Goal: Task Accomplishment & Management: Manage account settings

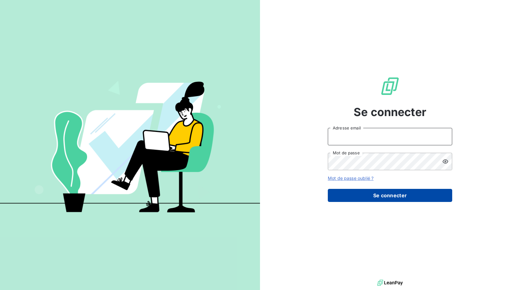
type input "[EMAIL_ADDRESS][DOMAIN_NAME]"
click at [372, 194] on button "Se connecter" at bounding box center [390, 195] width 124 height 13
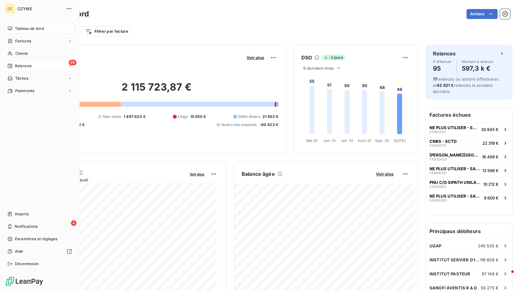
click at [21, 66] on span "Relances" at bounding box center [23, 66] width 16 height 6
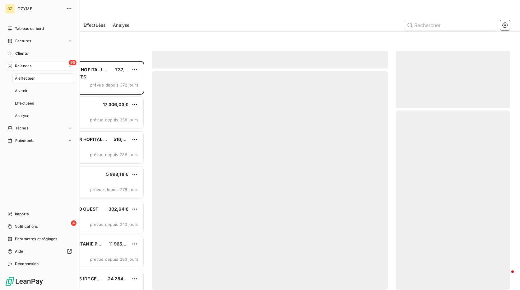
scroll to position [224, 110]
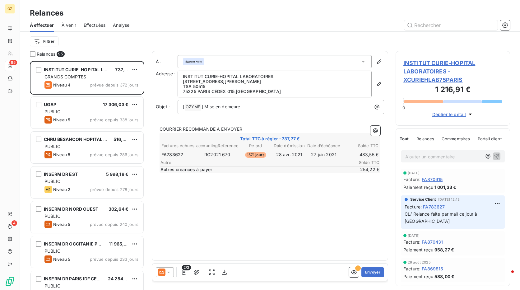
click at [207, 22] on div at bounding box center [323, 25] width 373 height 10
click at [43, 42] on html "OZ 95 4 Relances À effectuer À venir Effectuées Analyse Filtrer Relances 95 INS…" at bounding box center [260, 145] width 520 height 290
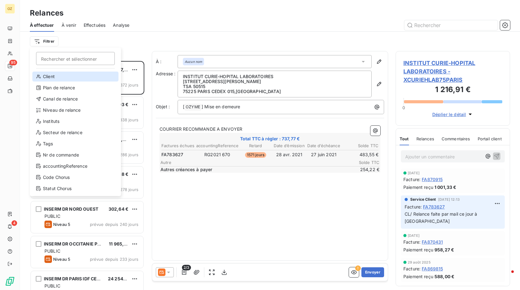
click at [48, 77] on div "Client" at bounding box center [75, 76] width 86 height 10
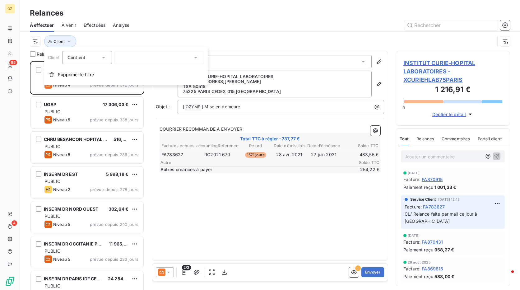
click at [146, 58] on div at bounding box center [159, 57] width 90 height 13
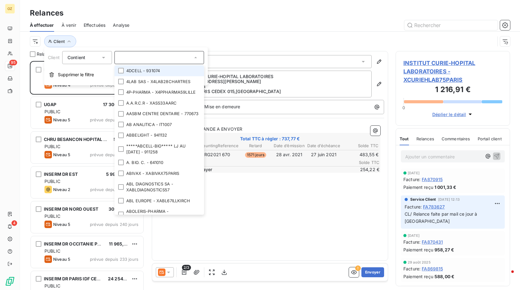
click at [146, 58] on input "text" at bounding box center [156, 58] width 73 height 6
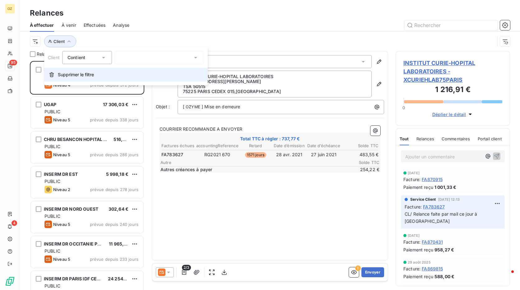
click at [73, 70] on button "Supprimer le filtre" at bounding box center [125, 75] width 163 height 14
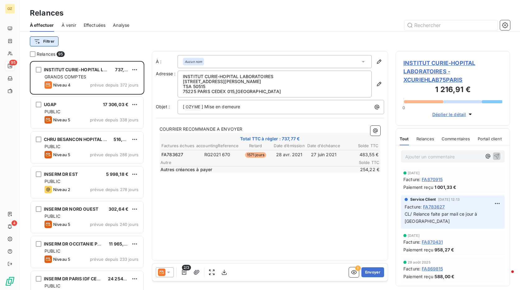
click at [46, 43] on html "OZ 95 4 Relances À effectuer À venir Effectuées Analyse Filtrer Relances 95 INS…" at bounding box center [260, 145] width 520 height 290
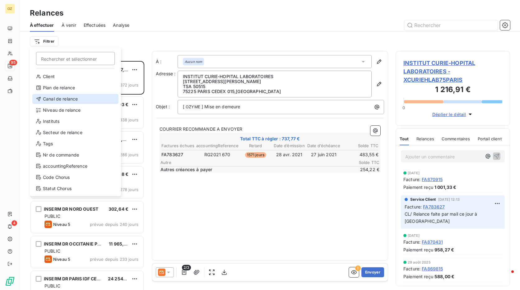
click at [63, 98] on div "Canal de relance" at bounding box center [75, 99] width 86 height 10
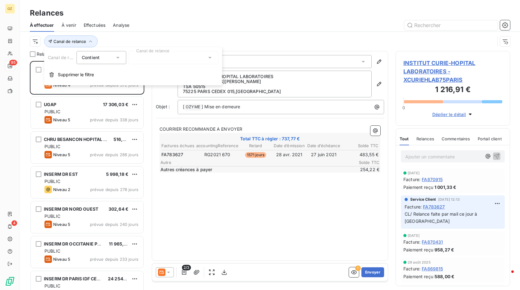
click at [145, 53] on div at bounding box center [174, 57] width 90 height 13
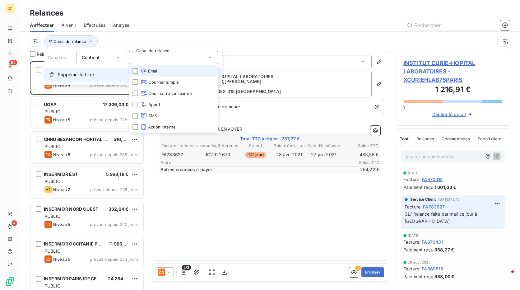
click at [60, 70] on button "Supprimer le filtre" at bounding box center [133, 75] width 178 height 14
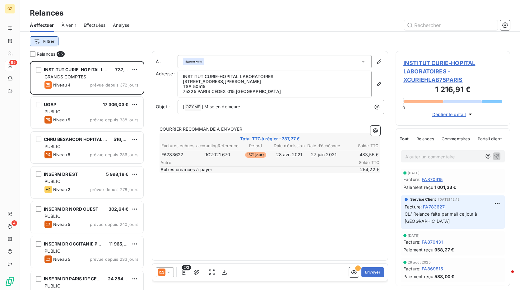
click at [36, 42] on html "OZ 95 4 Relances À effectuer À venir Effectuées Analyse Filtrer Relances 95 INS…" at bounding box center [260, 145] width 520 height 290
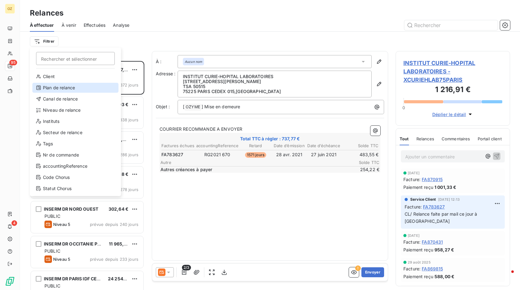
click at [53, 87] on div "Plan de relance" at bounding box center [75, 88] width 86 height 10
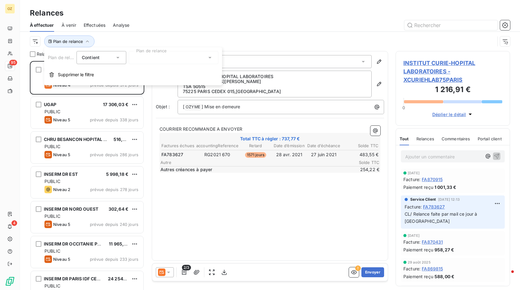
click at [145, 56] on div at bounding box center [174, 57] width 90 height 13
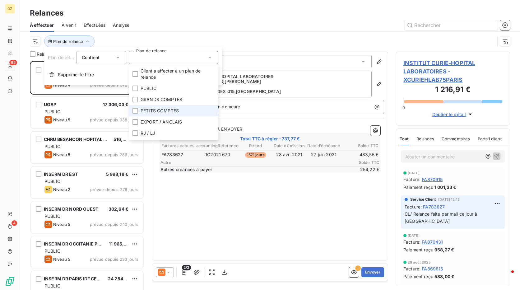
click at [150, 108] on span "PETITS COMPTES" at bounding box center [159, 111] width 38 height 6
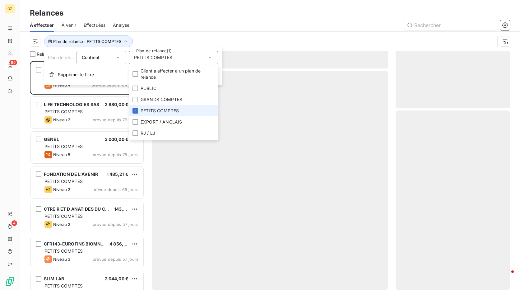
scroll to position [224, 110]
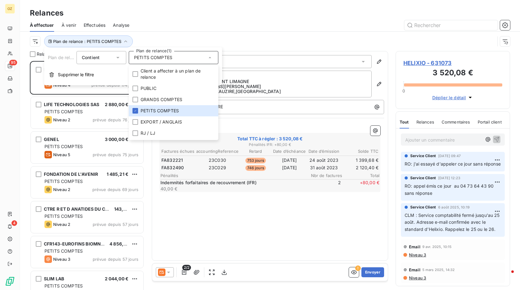
click at [189, 34] on div "Plan de relance : PETITS COMPTES" at bounding box center [270, 41] width 480 height 19
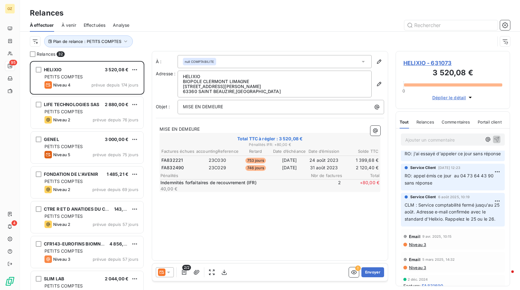
scroll to position [0, 0]
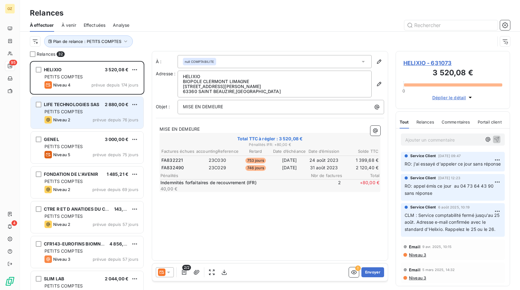
click at [105, 114] on div "PETITS COMPTES" at bounding box center [91, 111] width 94 height 6
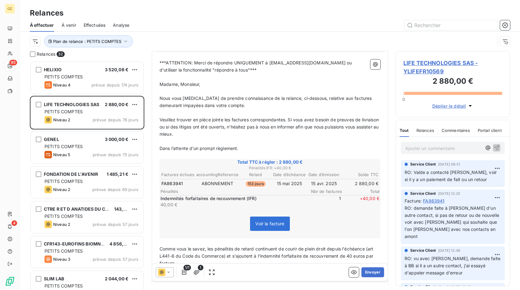
scroll to position [62, 0]
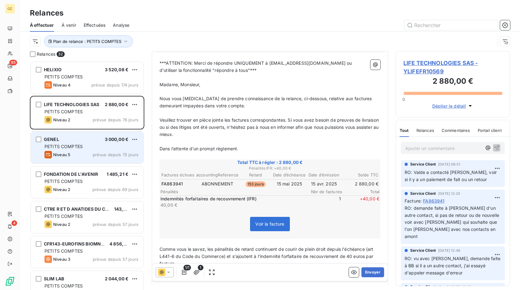
click at [100, 141] on div "GENEL 3 000,00 €" at bounding box center [91, 139] width 94 height 6
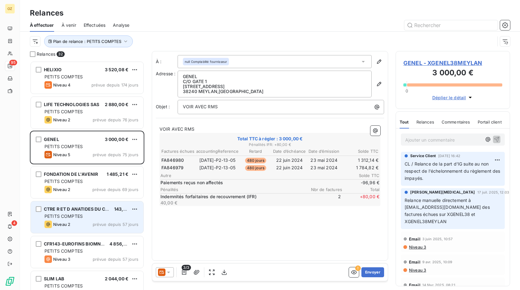
click at [111, 209] on div "CTRE R ET D ANATIDES DU COURTALET 143,76 €" at bounding box center [91, 209] width 94 height 6
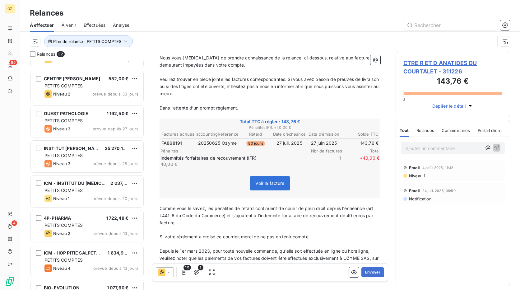
scroll to position [467, 0]
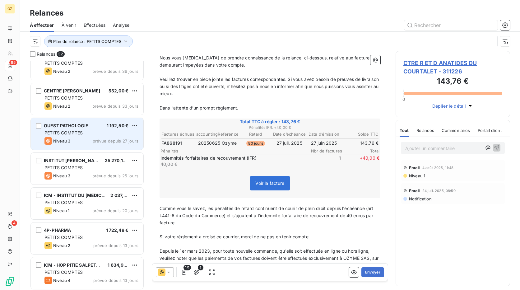
click at [93, 128] on div "OUEST PATHOLOGIE 1 192,50 €" at bounding box center [91, 126] width 94 height 6
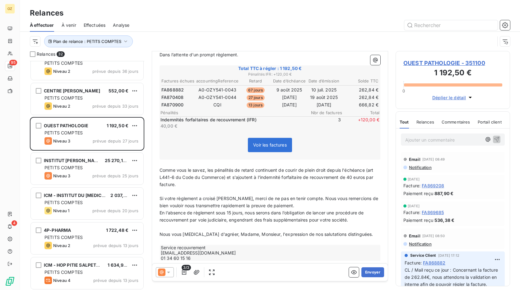
scroll to position [166, 0]
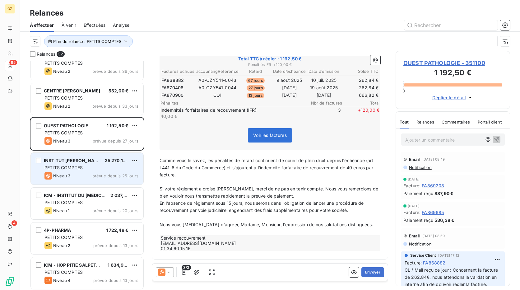
click at [98, 168] on div "PETITS COMPTES" at bounding box center [91, 167] width 94 height 6
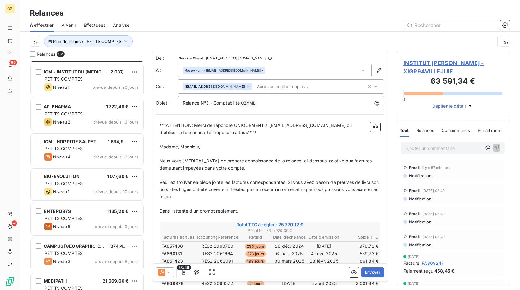
scroll to position [591, 0]
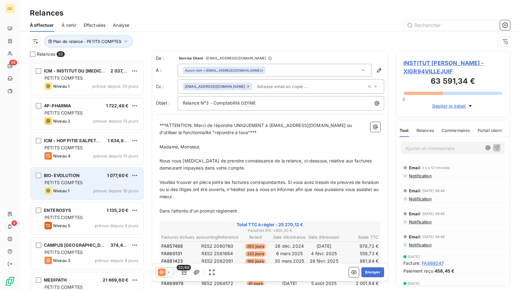
click at [97, 187] on div "Niveau 1 prévue depuis 10 jours" at bounding box center [91, 190] width 94 height 7
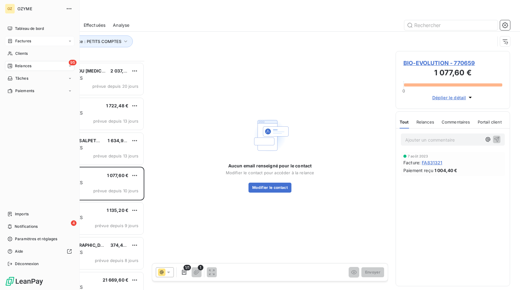
click at [23, 43] on span "Factures" at bounding box center [23, 41] width 16 height 6
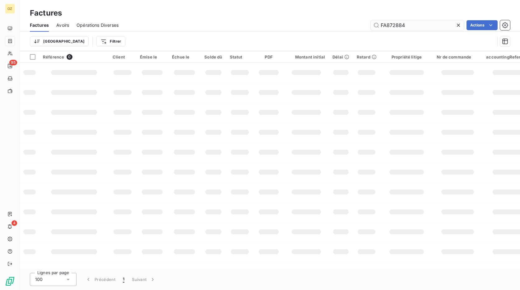
click at [397, 27] on input "FA872884" at bounding box center [417, 25] width 93 height 10
type input "FA871828"
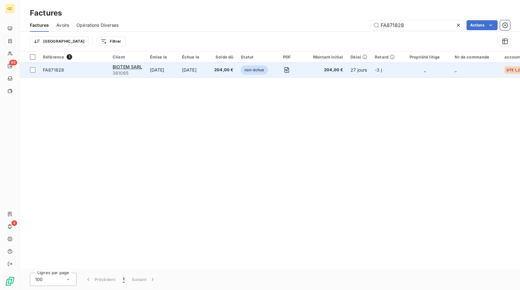
click at [229, 76] on td "204,00 €" at bounding box center [223, 69] width 26 height 15
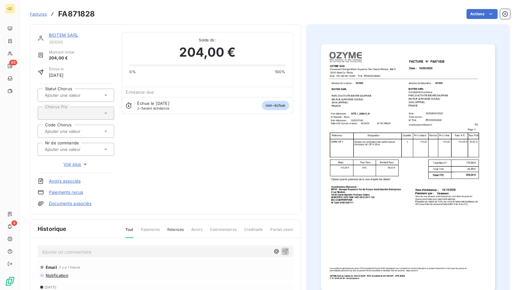
click at [73, 192] on link "Paiements reçus" at bounding box center [66, 192] width 34 height 6
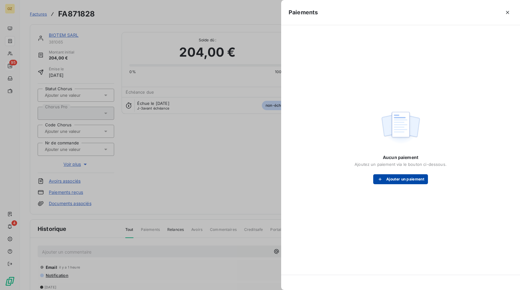
click at [395, 182] on button "Ajouter un paiement" at bounding box center [400, 179] width 55 height 10
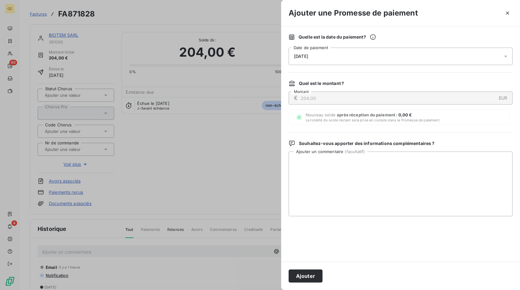
click at [371, 60] on div "[DATE]" at bounding box center [400, 56] width 224 height 17
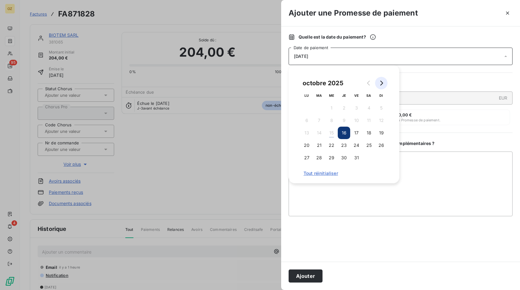
click at [382, 85] on button "Go to next month" at bounding box center [381, 83] width 12 height 12
click at [306, 132] on button "10" at bounding box center [306, 133] width 12 height 12
click at [310, 273] on button "Ajouter" at bounding box center [305, 275] width 34 height 13
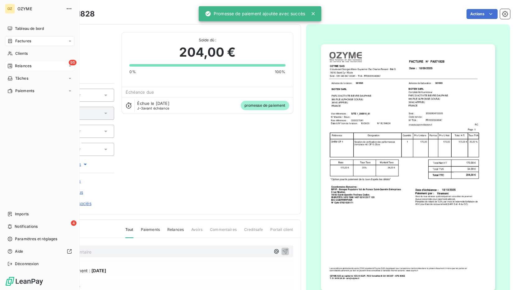
click at [13, 41] on div "Factures" at bounding box center [19, 41] width 24 height 6
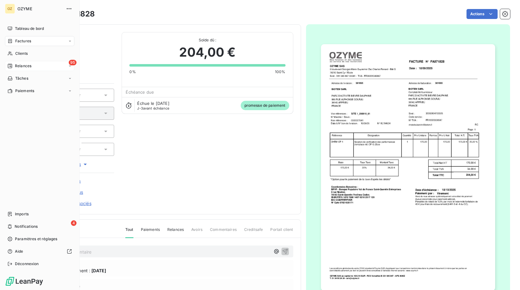
click at [18, 67] on span "Relances" at bounding box center [23, 66] width 16 height 6
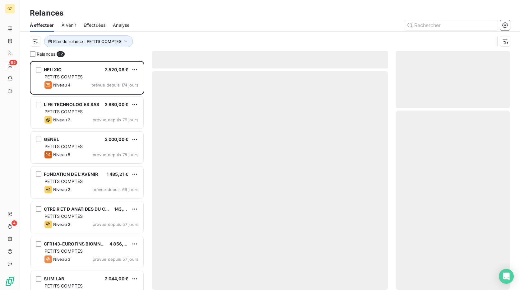
scroll to position [224, 110]
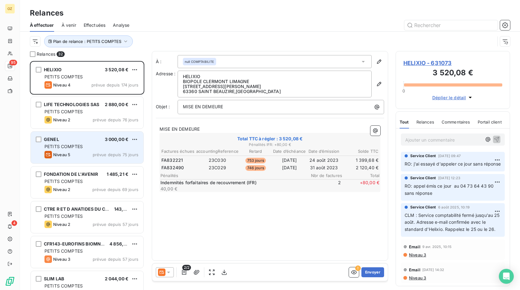
click at [102, 141] on div "GENEL 3 000,00 €" at bounding box center [91, 139] width 94 height 6
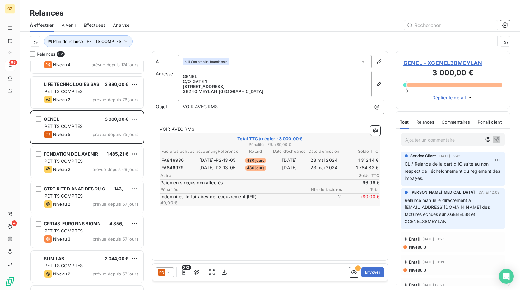
scroll to position [31, 0]
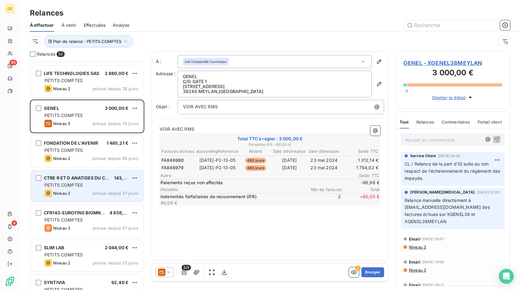
click at [99, 183] on div "PETITS COMPTES" at bounding box center [91, 185] width 94 height 6
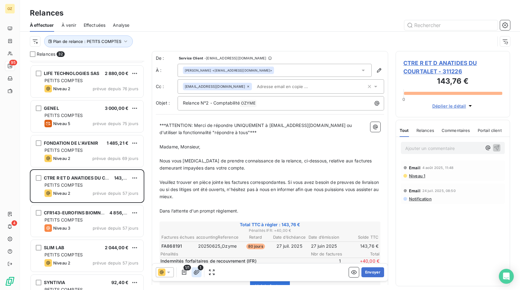
click at [198, 273] on icon "button" at bounding box center [196, 272] width 6 height 6
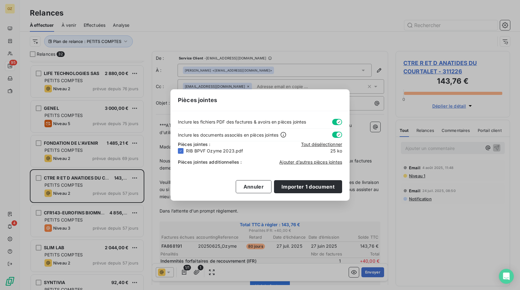
click at [361, 153] on div "Pièces jointes Inclure les fichiers PDF des factures & avoirs en pièces jointes…" at bounding box center [260, 145] width 520 height 290
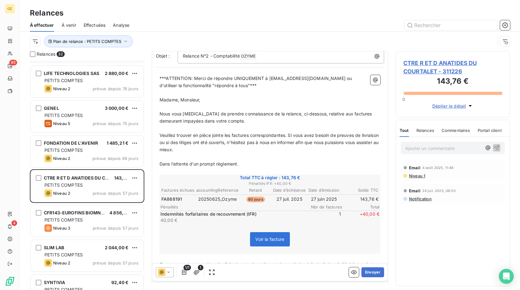
scroll to position [62, 0]
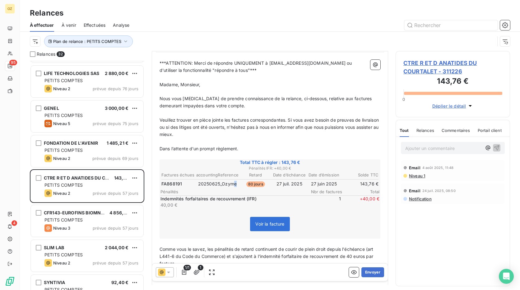
click at [233, 184] on td "20250625_Ozyme" at bounding box center [217, 183] width 43 height 7
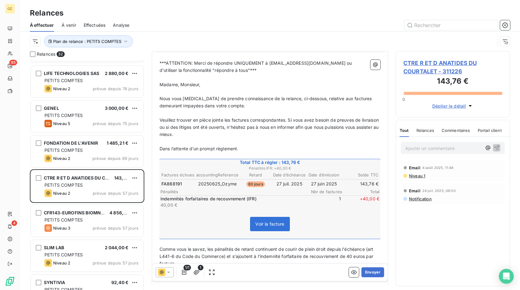
click at [172, 185] on span "FA868191" at bounding box center [171, 184] width 21 height 6
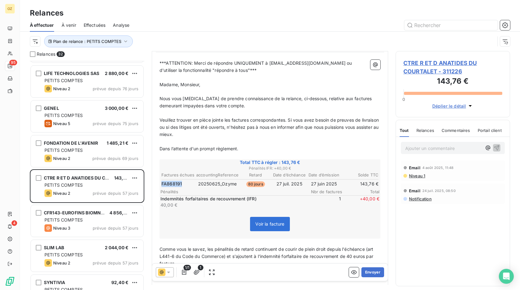
copy span "FA868191"
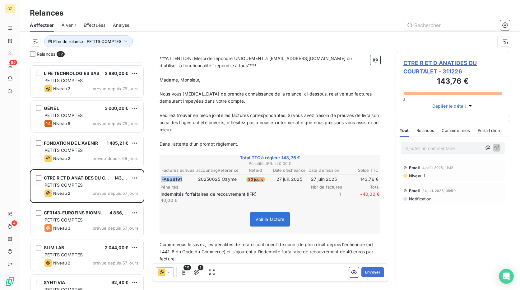
scroll to position [72, 0]
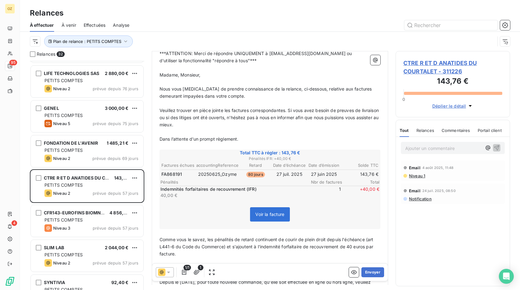
click at [438, 65] on span "CTRE R ET D ANATIDES DU COURTALET - 311226" at bounding box center [452, 67] width 99 height 17
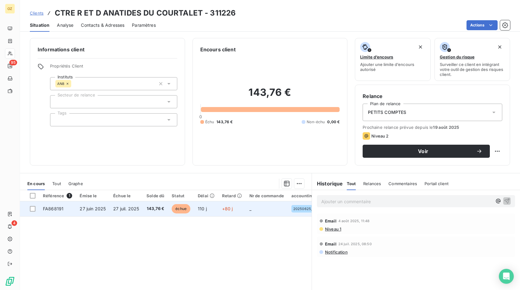
click at [72, 213] on td "FA868191" at bounding box center [57, 208] width 37 height 15
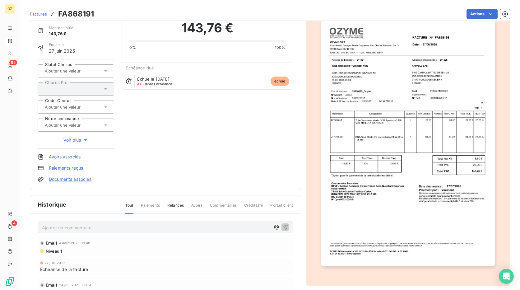
scroll to position [22, 0]
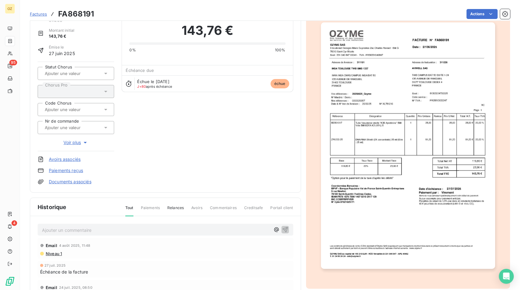
click at [73, 182] on link "Documents associés" at bounding box center [70, 181] width 43 height 6
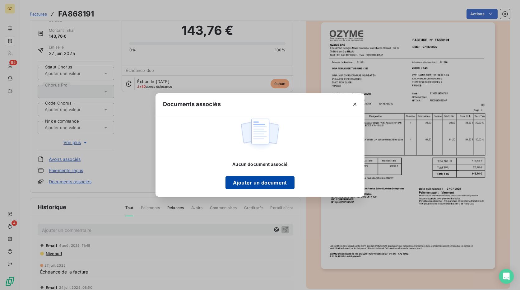
click at [264, 187] on button "Ajouter un document" at bounding box center [259, 182] width 69 height 13
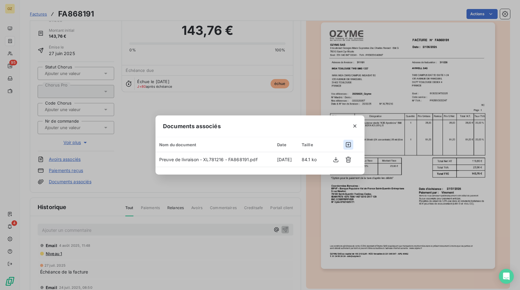
click at [345, 141] on button "button" at bounding box center [348, 145] width 10 height 10
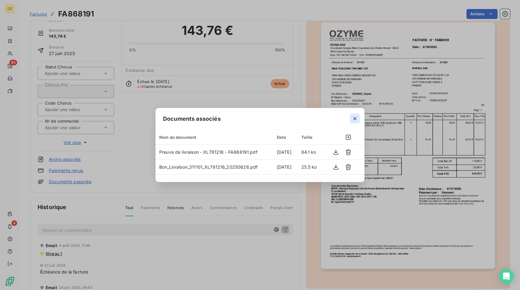
click at [353, 116] on icon "button" at bounding box center [355, 118] width 6 height 6
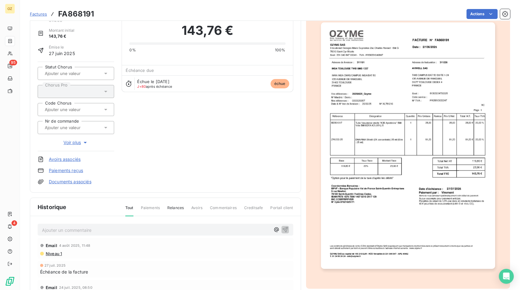
click at [179, 208] on span "Relances" at bounding box center [175, 210] width 16 height 11
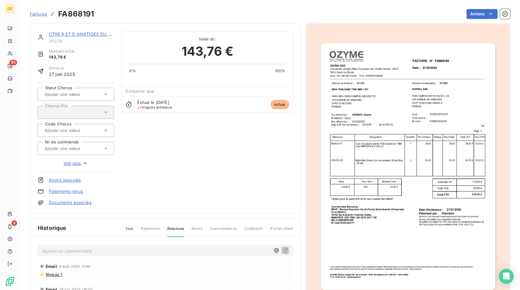
scroll to position [0, 0]
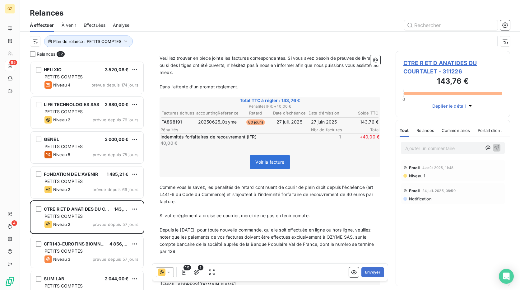
scroll to position [125, 0]
click at [195, 274] on icon "button" at bounding box center [197, 271] width 6 height 5
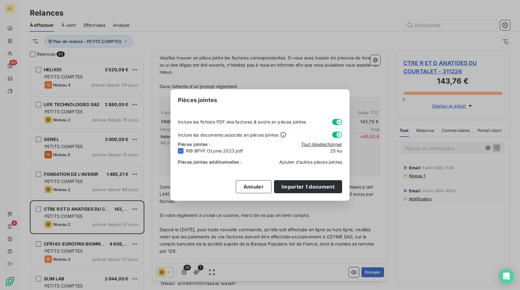
click at [314, 163] on span "Ajouter d’autres pièces jointes" at bounding box center [310, 161] width 63 height 5
click at [298, 164] on span "Ajouter d’autres pièces jointes" at bounding box center [310, 161] width 63 height 5
click at [372, 98] on div "Pièces jointes Inclure les fichiers PDF des factures & avoirs en pièces jointes…" at bounding box center [260, 145] width 520 height 290
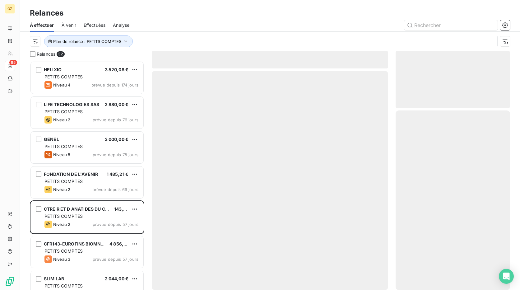
scroll to position [224, 110]
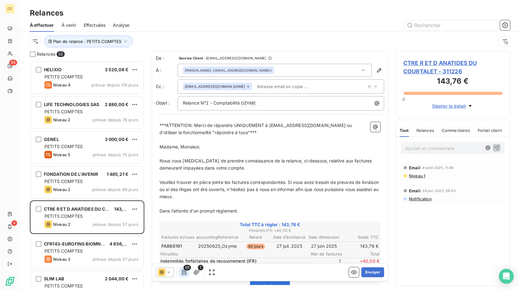
click at [185, 272] on icon "button" at bounding box center [184, 272] width 6 height 6
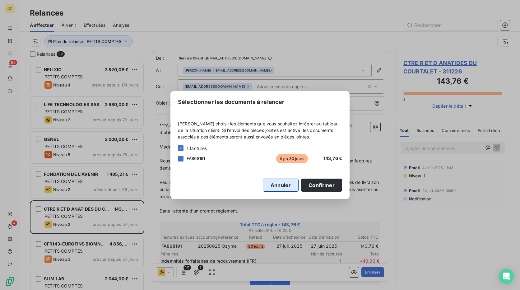
click at [294, 184] on button "Annuler" at bounding box center [281, 184] width 36 height 13
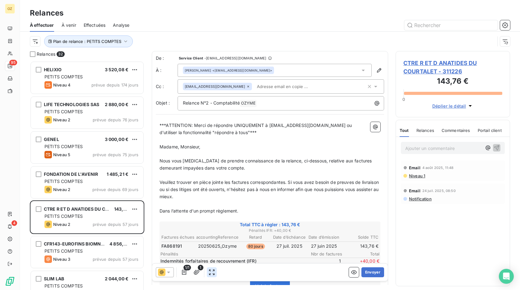
click at [213, 273] on icon "button" at bounding box center [212, 272] width 6 height 6
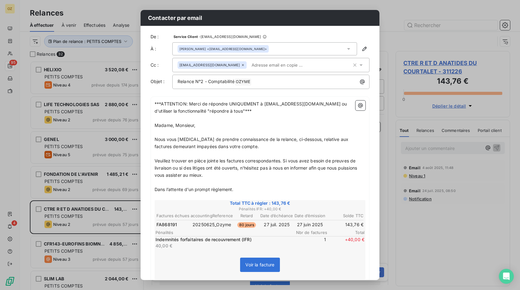
click at [418, 61] on div "Contacter par email De : Service Client - [EMAIL_ADDRESS][DOMAIN_NAME] À : [PER…" at bounding box center [260, 145] width 520 height 290
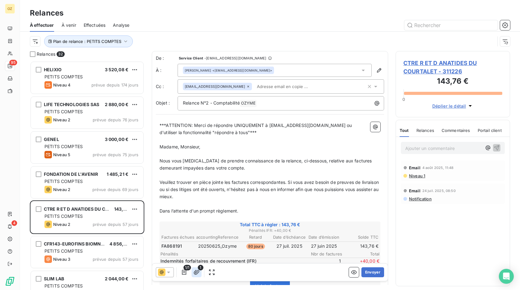
click at [197, 270] on icon "button" at bounding box center [196, 272] width 6 height 6
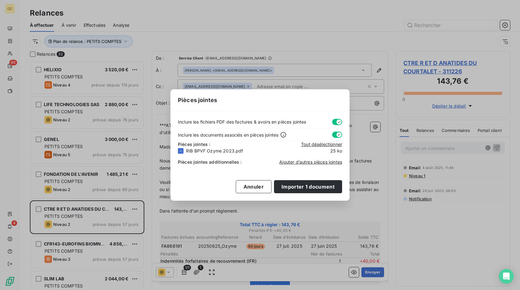
click at [378, 105] on div "Pièces jointes Inclure les fichiers PDF des factures & avoirs en pièces jointes…" at bounding box center [260, 145] width 520 height 290
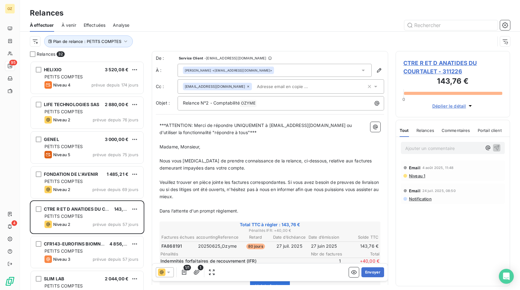
click at [426, 73] on span "CTRE R ET D ANATIDES DU COURTALET - 311226" at bounding box center [452, 67] width 99 height 17
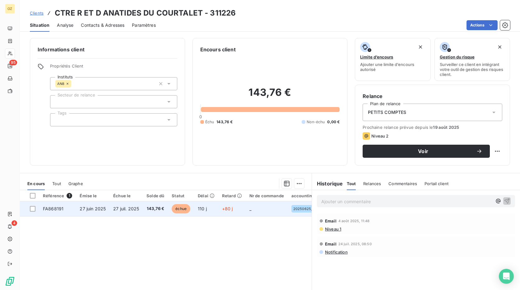
click at [59, 207] on span "FA868191" at bounding box center [53, 208] width 21 height 5
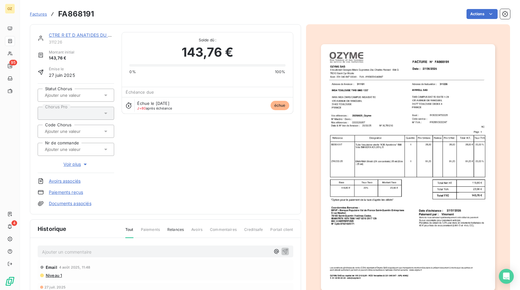
click at [68, 204] on link "Documents associés" at bounding box center [70, 203] width 43 height 6
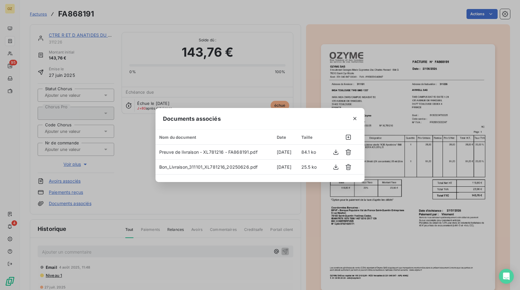
click at [349, 118] on div at bounding box center [354, 118] width 19 height 21
click at [351, 118] on button "button" at bounding box center [355, 118] width 10 height 10
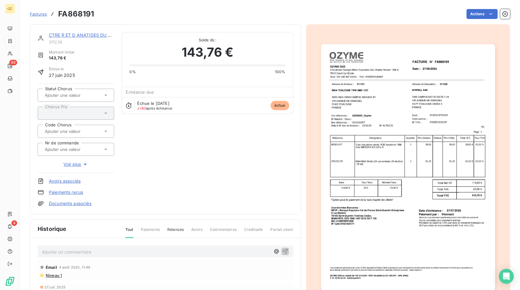
click at [457, 75] on img "button" at bounding box center [408, 167] width 174 height 246
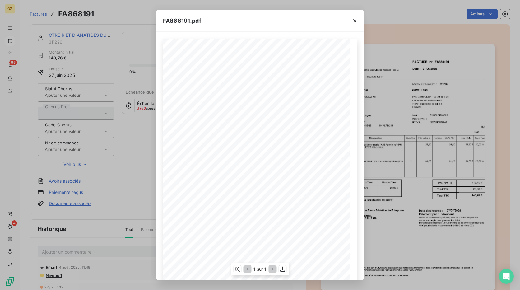
click at [294, 58] on span "FA868191" at bounding box center [296, 57] width 16 height 3
copy span "FA868191"
click at [355, 24] on button "button" at bounding box center [355, 21] width 10 height 10
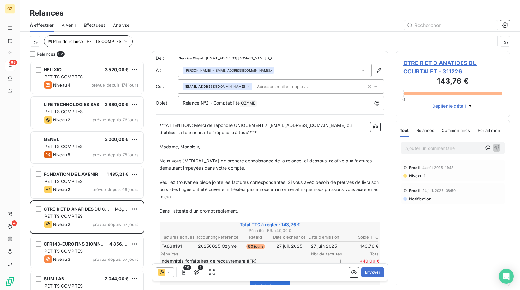
scroll to position [224, 110]
click at [361, 70] on icon at bounding box center [362, 71] width 3 height 2
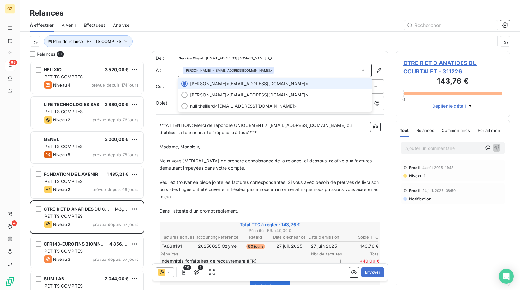
click at [360, 70] on icon at bounding box center [363, 70] width 6 height 6
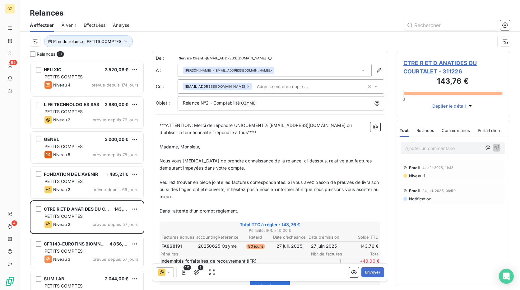
click at [254, 86] on input "text" at bounding box center [290, 86] width 72 height 9
paste input "[PERSON_NAME][EMAIL_ADDRESS][DOMAIN_NAME]"
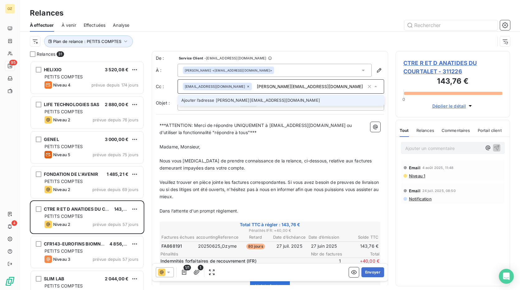
type input "[PERSON_NAME][EMAIL_ADDRESS][DOMAIN_NAME]"
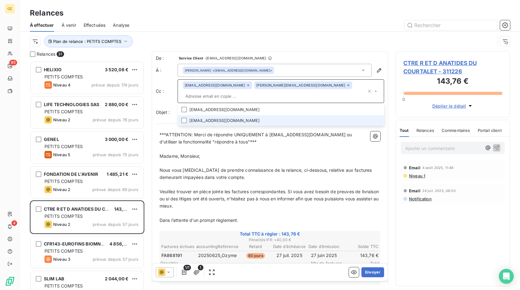
click at [237, 115] on li "[EMAIL_ADDRESS][DOMAIN_NAME]" at bounding box center [280, 120] width 206 height 11
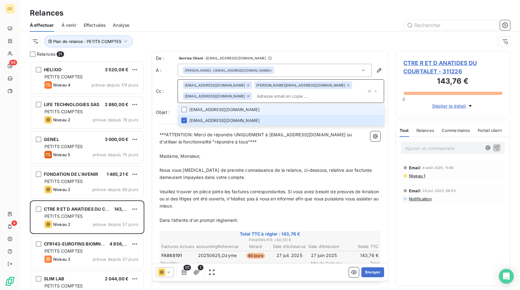
click at [222, 108] on li "[EMAIL_ADDRESS][DOMAIN_NAME]" at bounding box center [280, 109] width 206 height 11
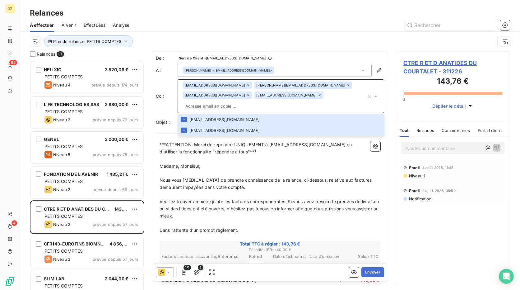
click at [321, 93] on icon at bounding box center [320, 95] width 4 height 4
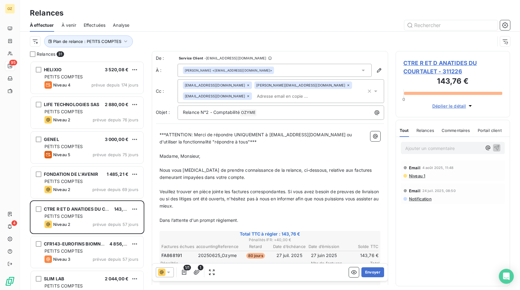
click at [288, 55] on div "De : Service Client - [EMAIL_ADDRESS][DOMAIN_NAME] À : [PERSON_NAME] <[EMAIL_AD…" at bounding box center [270, 242] width 236 height 383
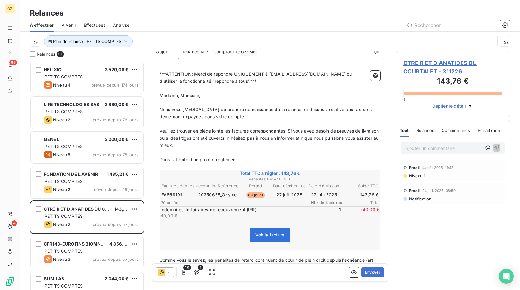
scroll to position [125, 0]
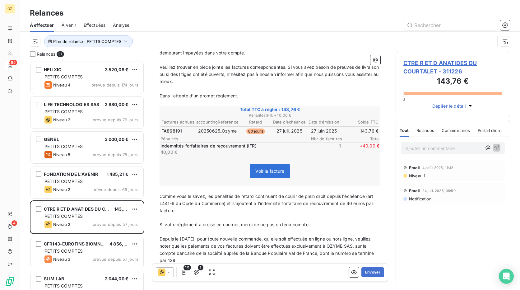
click at [414, 69] on span "CTRE R ET D ANATIDES DU COURTALET - 311226" at bounding box center [452, 67] width 99 height 17
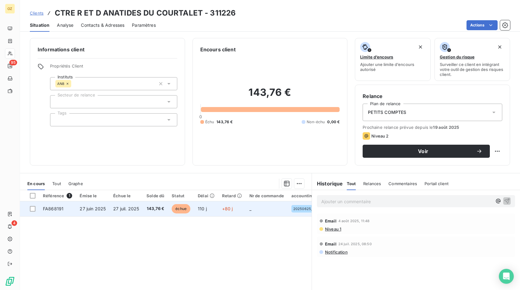
click at [67, 210] on td "FA868191" at bounding box center [57, 208] width 37 height 15
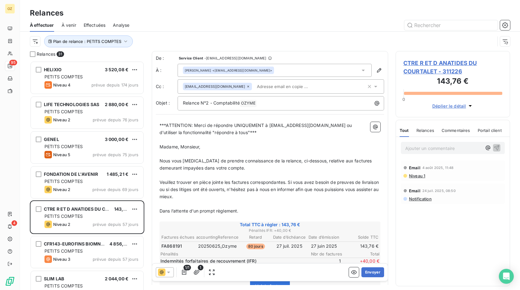
click at [254, 86] on input "text" at bounding box center [290, 86] width 72 height 9
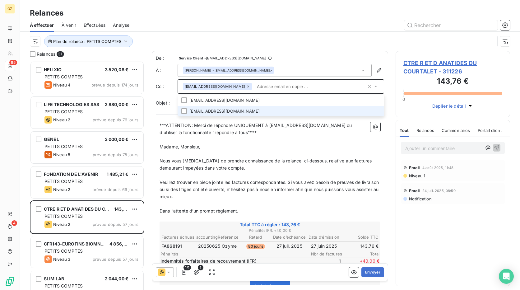
click at [214, 113] on li "[EMAIL_ADDRESS][DOMAIN_NAME]" at bounding box center [280, 111] width 206 height 11
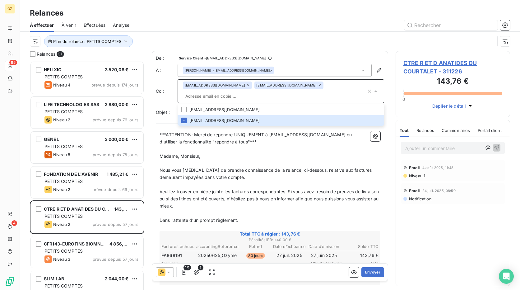
paste input "[PERSON_NAME][EMAIL_ADDRESS][DOMAIN_NAME]"
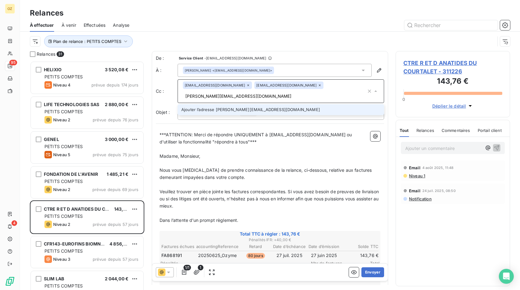
type input "[PERSON_NAME][EMAIL_ADDRESS][DOMAIN_NAME]"
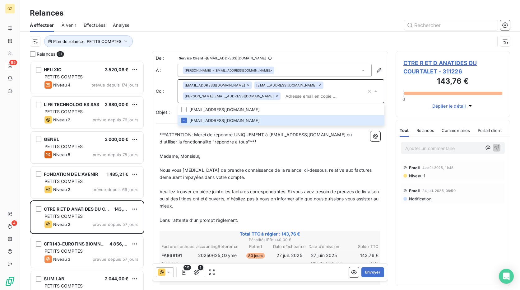
click at [264, 146] on p "﻿" at bounding box center [269, 148] width 221 height 7
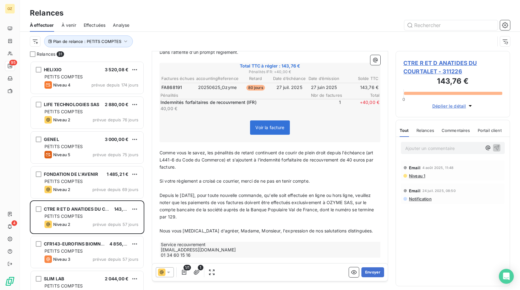
scroll to position [175, 0]
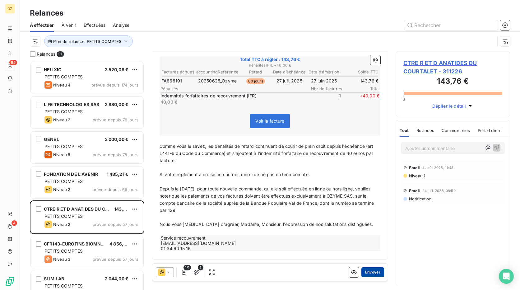
click at [362, 270] on button "Envoyer" at bounding box center [372, 272] width 23 height 10
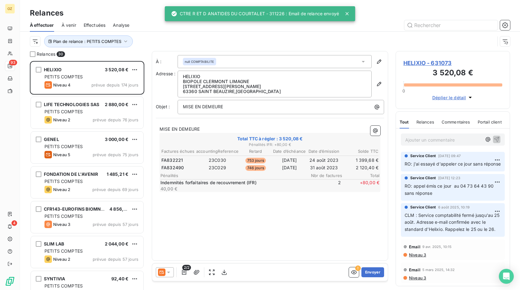
click at [348, 14] on icon at bounding box center [347, 14] width 6 height 6
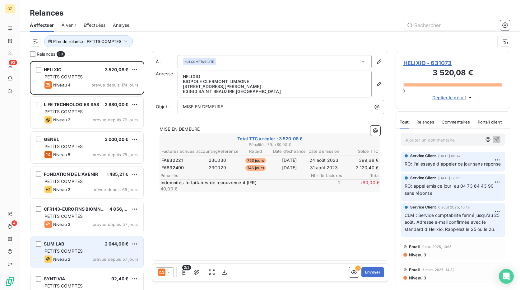
click at [105, 250] on div "PETITS COMPTES" at bounding box center [91, 251] width 94 height 6
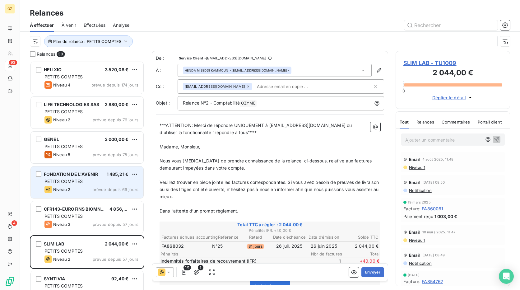
click at [98, 182] on div "PETITS COMPTES" at bounding box center [91, 181] width 94 height 6
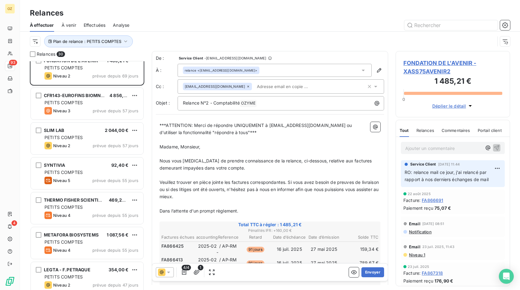
scroll to position [125, 0]
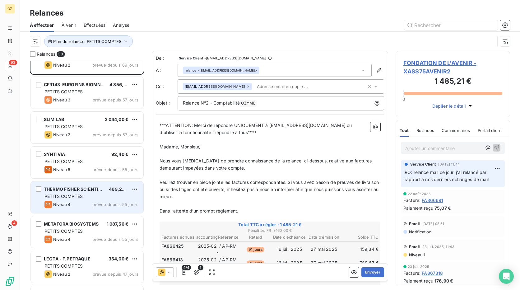
click at [89, 193] on div "THERMO FISHER SCIENTIFIC 469,20 € PETITS COMPTES Niveau 4 prévue depuis 55 jours" at bounding box center [87, 197] width 113 height 32
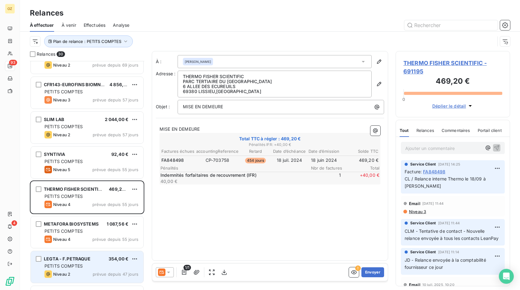
click at [105, 260] on div "LEGTA - F.PETRAQUE 354,00 €" at bounding box center [91, 259] width 94 height 6
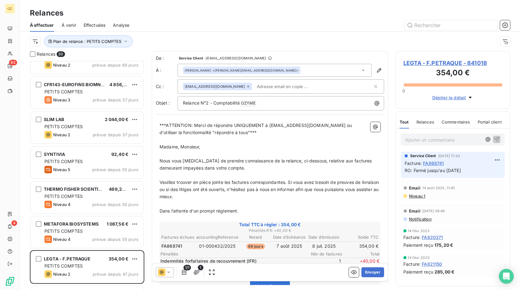
click at [335, 73] on div "[PERSON_NAME] <[PERSON_NAME][EMAIL_ADDRESS][DOMAIN_NAME]>" at bounding box center [274, 70] width 194 height 13
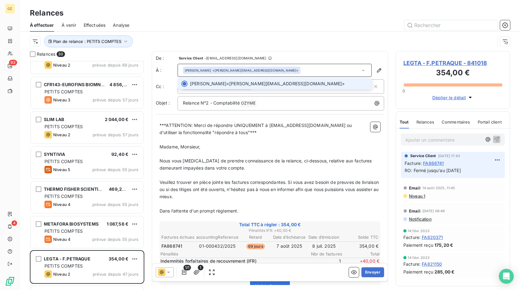
click at [332, 70] on div "[PERSON_NAME] <[PERSON_NAME][EMAIL_ADDRESS][DOMAIN_NAME]>" at bounding box center [274, 70] width 194 height 13
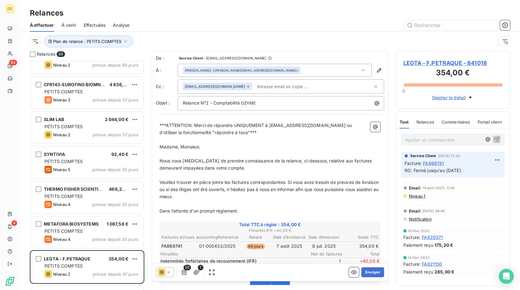
click at [298, 88] on div "[EMAIL_ADDRESS][DOMAIN_NAME]" at bounding box center [278, 86] width 190 height 9
click at [278, 90] on input "text" at bounding box center [313, 86] width 118 height 9
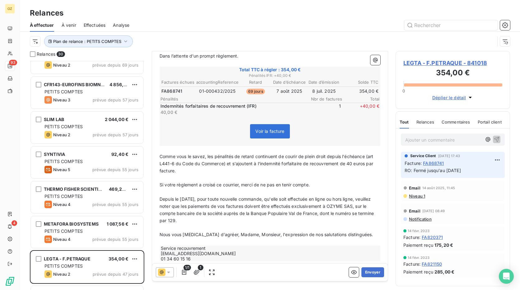
scroll to position [156, 0]
click at [433, 62] on span "LEGTA - F.PETRAQUE - 841018" at bounding box center [452, 63] width 99 height 8
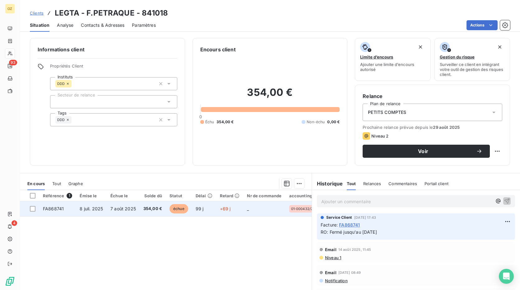
click at [54, 209] on span "FA868741" at bounding box center [53, 208] width 21 height 5
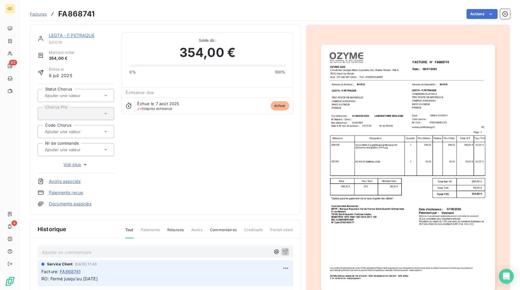
scroll to position [1, 0]
click at [441, 68] on img "button" at bounding box center [408, 167] width 174 height 246
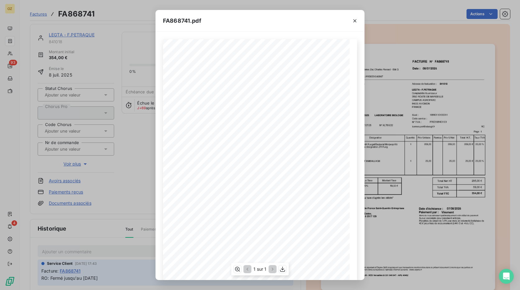
click at [296, 59] on span "FA868741" at bounding box center [296, 57] width 16 height 3
copy span "FA868741"
click at [356, 23] on icon "button" at bounding box center [355, 21] width 6 height 6
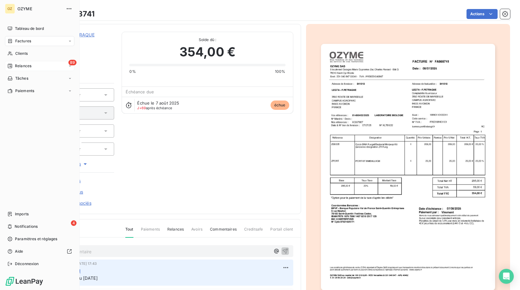
click at [17, 66] on span "Relances" at bounding box center [23, 66] width 16 height 6
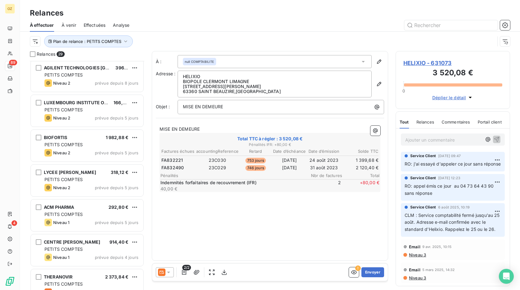
scroll to position [781, 0]
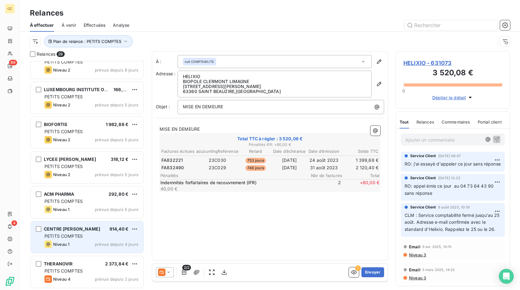
click at [99, 237] on div "PETITS COMPTES" at bounding box center [91, 236] width 94 height 6
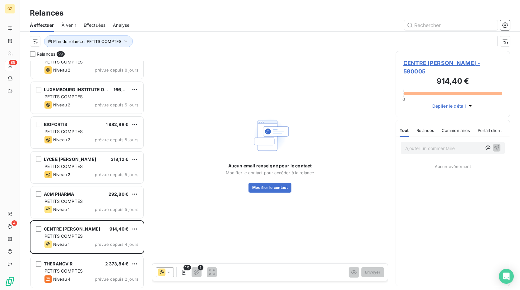
click at [421, 74] on span "CENTRE [PERSON_NAME] - 590005" at bounding box center [452, 67] width 99 height 17
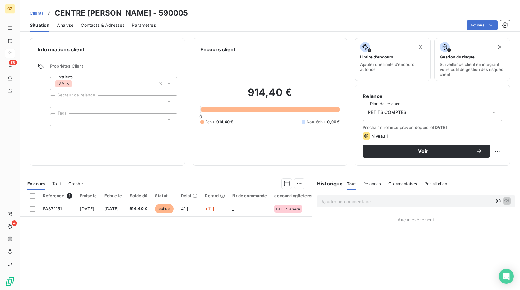
click at [68, 216] on table "Référence 1 Émise le Échue le Solde dû Statut Délai Retard Nr de commande accou…" at bounding box center [224, 203] width 408 height 26
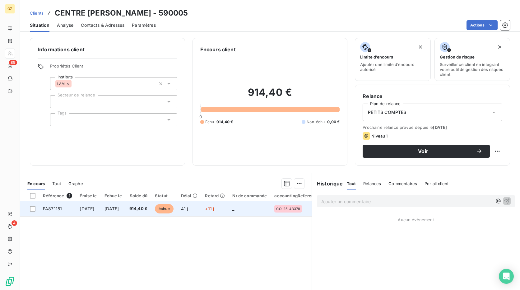
click at [61, 213] on td "FA871151" at bounding box center [57, 208] width 37 height 15
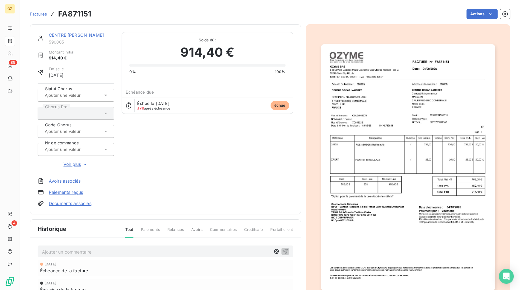
click at [435, 62] on img "button" at bounding box center [408, 167] width 174 height 246
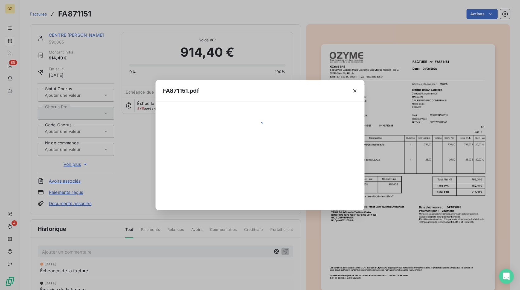
click at [435, 62] on div "FA871151.pdf" at bounding box center [260, 145] width 520 height 290
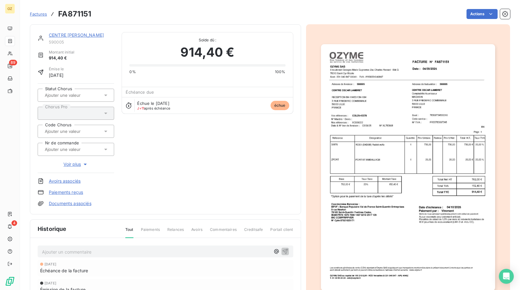
click at [431, 74] on img "button" at bounding box center [408, 167] width 174 height 246
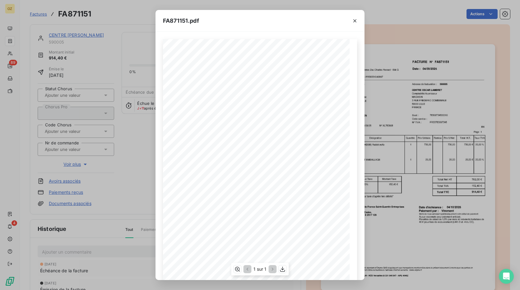
click at [295, 57] on span "FA871151" at bounding box center [295, 57] width 14 height 3
click at [295, 58] on span "FA871151" at bounding box center [295, 57] width 14 height 3
copy span "FA871151"
click at [359, 22] on button "button" at bounding box center [355, 21] width 10 height 10
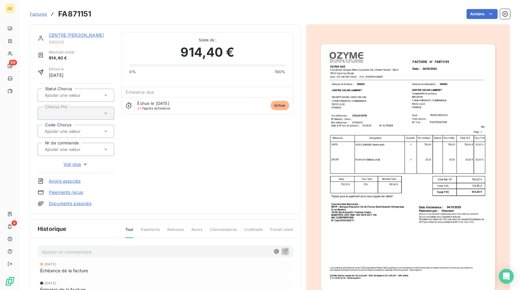
click at [86, 36] on link "CENTRE [PERSON_NAME]" at bounding box center [76, 34] width 55 height 5
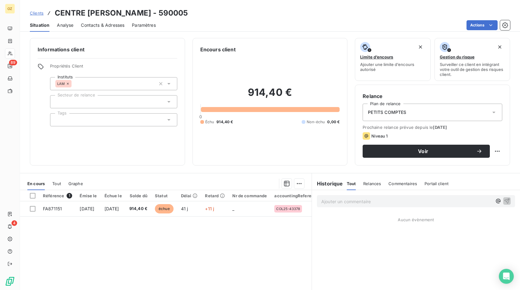
click at [100, 25] on span "Contacts & Adresses" at bounding box center [103, 25] width 44 height 6
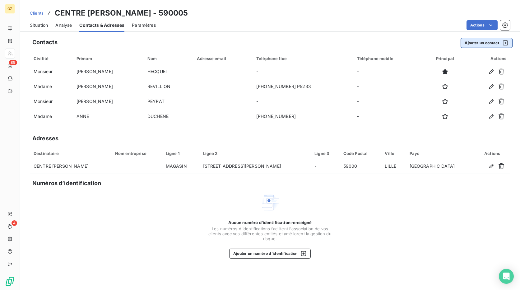
click at [475, 45] on button "Ajouter un contact" at bounding box center [486, 43] width 52 height 10
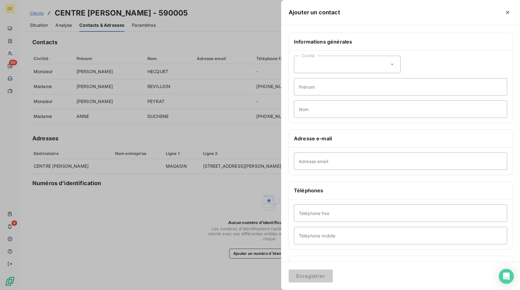
click at [331, 70] on div "Civilité" at bounding box center [347, 64] width 107 height 17
click at [321, 90] on span "Monsieur" at bounding box center [315, 91] width 19 height 6
click at [316, 89] on input "Prénom" at bounding box center [400, 86] width 213 height 17
click at [315, 88] on input "Prénom" at bounding box center [400, 86] width 213 height 17
click at [328, 57] on div "Civilité Monsieur" at bounding box center [347, 64] width 107 height 17
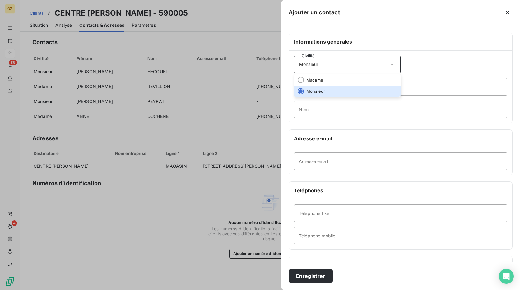
click at [321, 68] on div "Civilité Monsieur" at bounding box center [347, 64] width 107 height 17
click at [320, 106] on input "Nom" at bounding box center [400, 108] width 213 height 17
type input "COMPTABILITE"
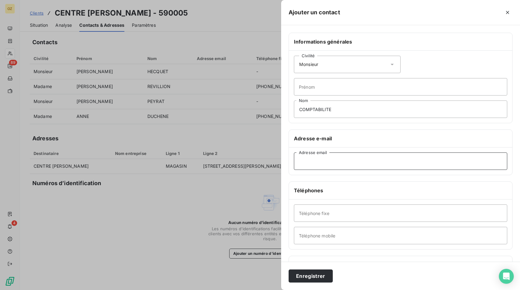
click at [316, 165] on input "Adresse email" at bounding box center [400, 160] width 213 height 17
paste input "[EMAIL_ADDRESS][DOMAIN_NAME]"
type input "[EMAIL_ADDRESS][DOMAIN_NAME]"
click at [315, 275] on button "Enregistrer" at bounding box center [310, 275] width 44 height 13
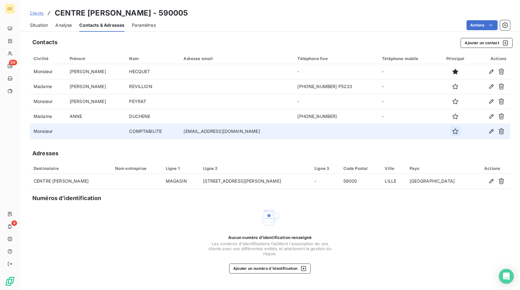
click at [452, 133] on icon "button" at bounding box center [455, 131] width 6 height 6
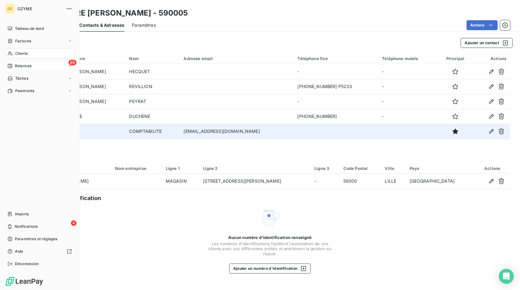
click at [25, 67] on span "Relances" at bounding box center [23, 66] width 16 height 6
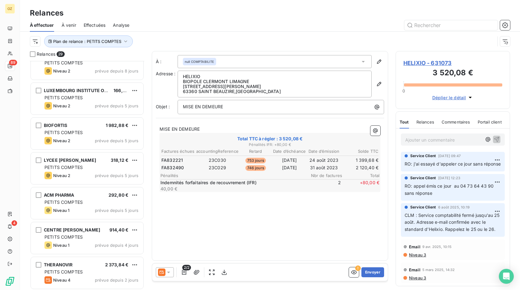
scroll to position [781, 0]
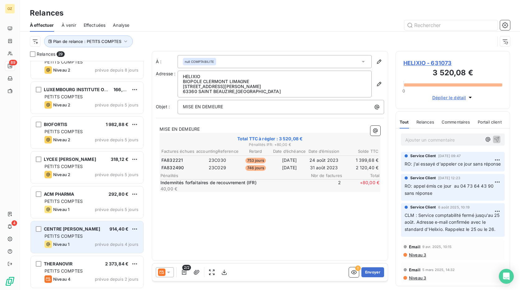
click at [90, 232] on div "CENTRE [PERSON_NAME]" at bounding box center [72, 229] width 56 height 6
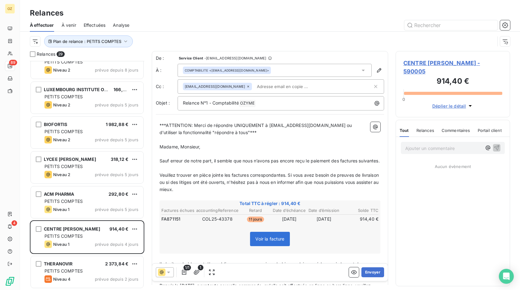
click at [172, 222] on span "FA871151" at bounding box center [170, 219] width 19 height 6
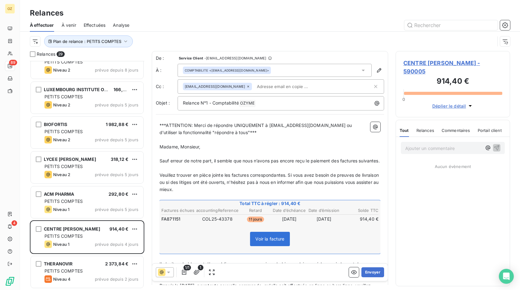
click at [172, 222] on span "FA871151" at bounding box center [170, 219] width 19 height 6
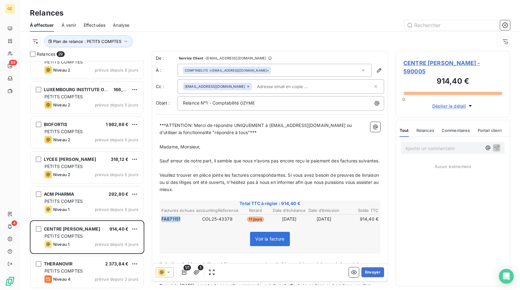
click at [172, 222] on span "FA871151" at bounding box center [170, 219] width 19 height 6
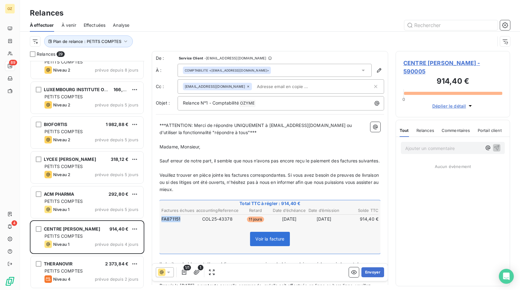
click at [172, 222] on span "FA871151" at bounding box center [170, 219] width 19 height 6
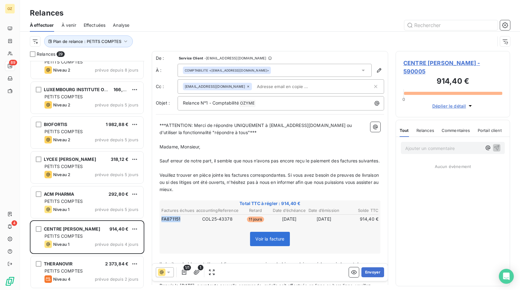
copy span "FA871151"
click at [172, 222] on span "FA871151" at bounding box center [170, 219] width 19 height 6
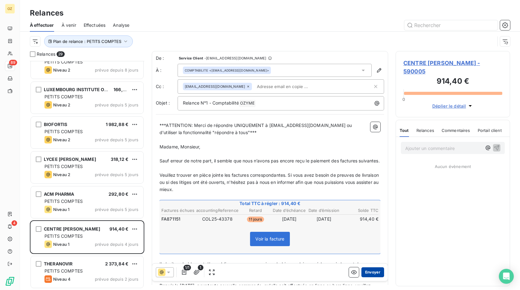
click at [374, 274] on button "Envoyer" at bounding box center [372, 272] width 23 height 10
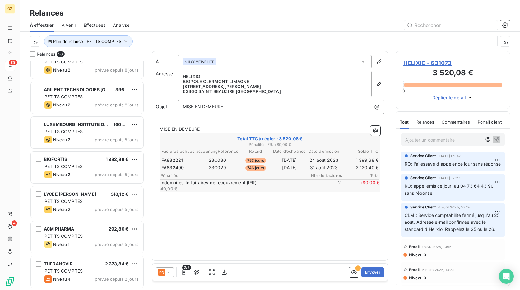
scroll to position [746, 0]
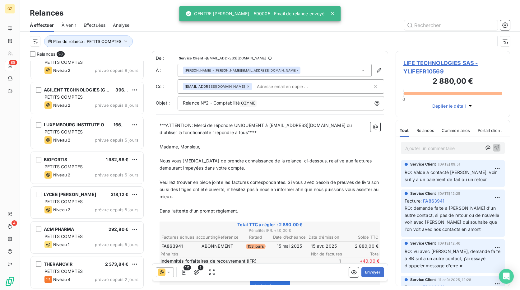
scroll to position [746, 0]
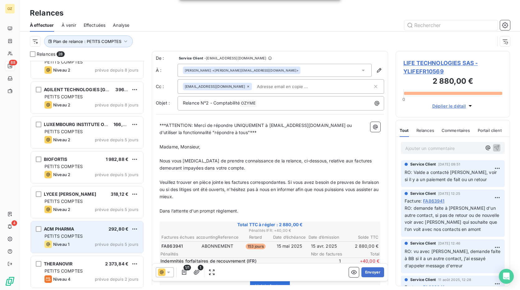
click at [90, 240] on div "ACM PHARMA 292,80 € PETITS COMPTES Niveau 1 prévue depuis 5 jours" at bounding box center [87, 237] width 113 height 32
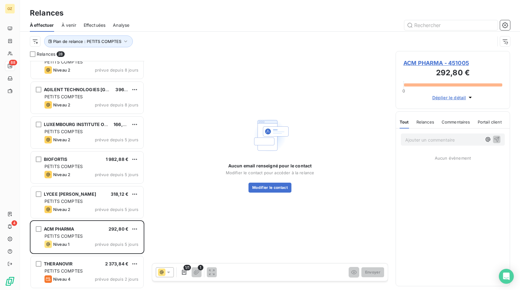
click at [456, 61] on span "ACM PHARMA - 451005" at bounding box center [452, 63] width 99 height 8
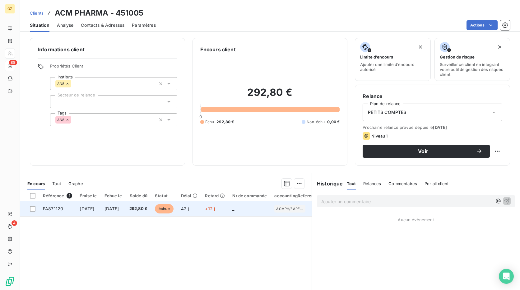
click at [62, 209] on span "FA871120" at bounding box center [53, 208] width 20 height 5
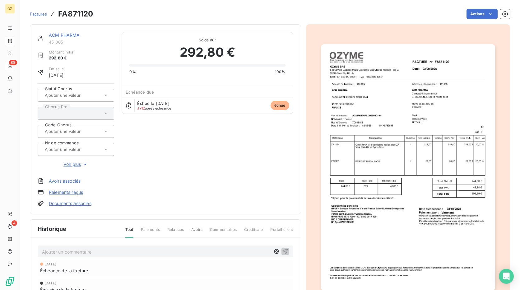
click at [401, 72] on img "button" at bounding box center [408, 167] width 174 height 246
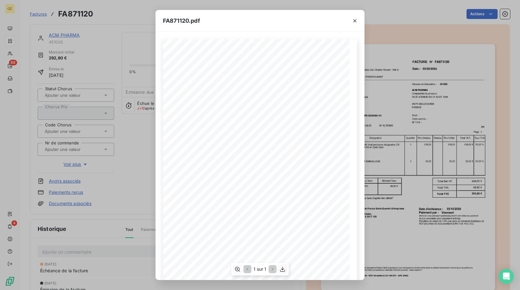
click at [293, 56] on span "FA871120" at bounding box center [295, 57] width 15 height 3
copy span "FA871120"
click at [353, 21] on icon "button" at bounding box center [355, 21] width 6 height 6
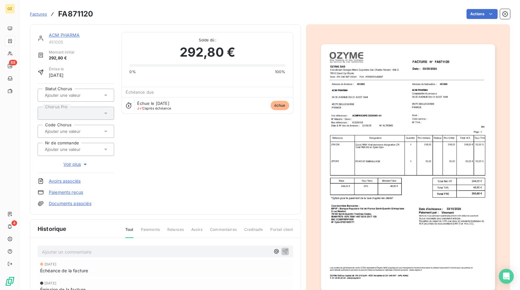
click at [73, 36] on link "ACM PHARMA" at bounding box center [64, 34] width 31 height 5
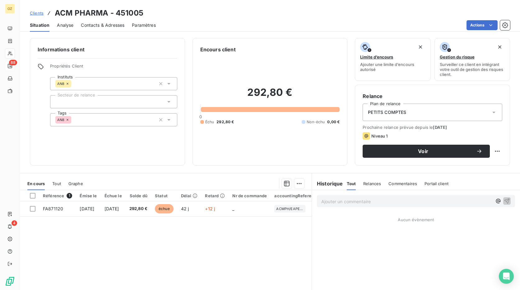
click at [93, 22] on span "Contacts & Adresses" at bounding box center [103, 25] width 44 height 6
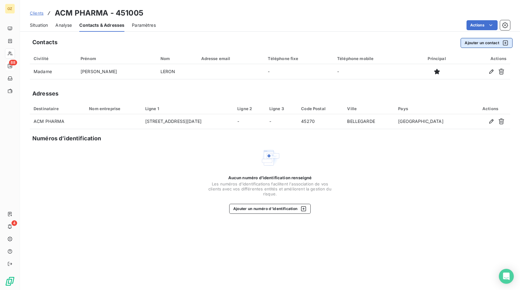
click at [470, 44] on button "Ajouter un contact" at bounding box center [486, 43] width 52 height 10
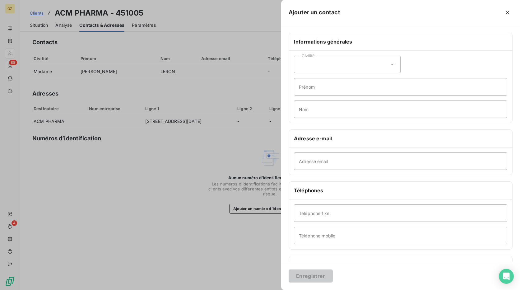
click at [330, 67] on div "Civilité" at bounding box center [347, 64] width 107 height 17
click at [322, 88] on li "Monsieur" at bounding box center [347, 90] width 107 height 11
click at [322, 87] on input "Prénom" at bounding box center [400, 86] width 213 height 17
type input "[PERSON_NAME]"
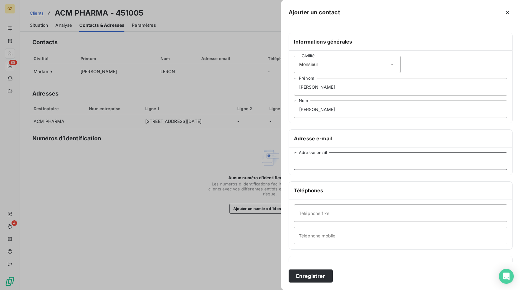
click at [326, 161] on input "Adresse email" at bounding box center [400, 160] width 213 height 17
paste input "[EMAIL_ADDRESS][DOMAIN_NAME]"
type input "[EMAIL_ADDRESS][DOMAIN_NAME]"
click at [320, 274] on button "Enregistrer" at bounding box center [310, 275] width 44 height 13
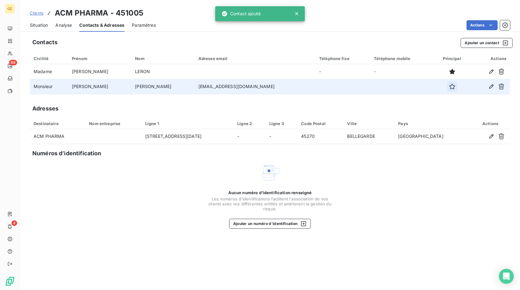
click at [449, 87] on icon "button" at bounding box center [452, 86] width 6 height 6
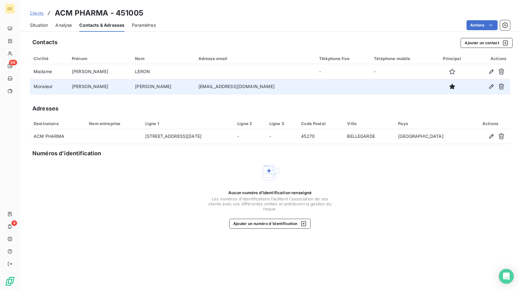
click at [41, 25] on span "Situation" at bounding box center [39, 25] width 18 height 6
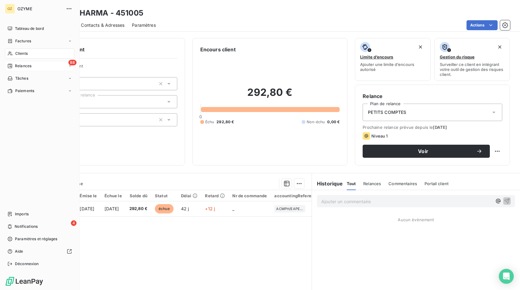
click at [13, 66] on div "Relances" at bounding box center [19, 66] width 24 height 6
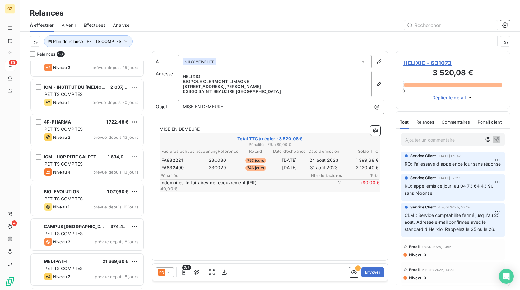
scroll to position [746, 0]
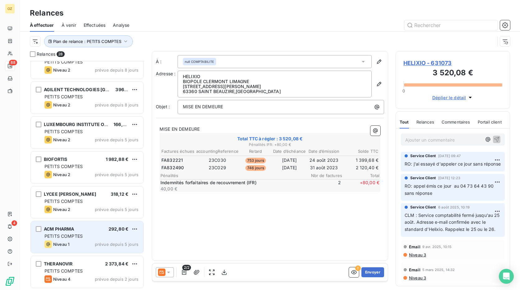
click at [93, 234] on div "PETITS COMPTES" at bounding box center [91, 236] width 94 height 6
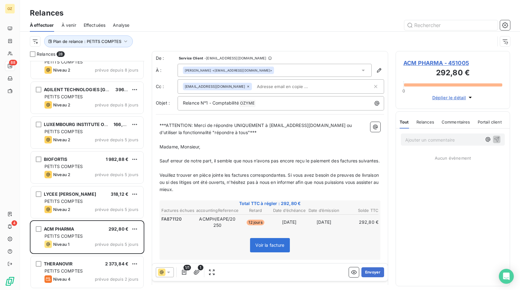
click at [170, 222] on span "FA871120" at bounding box center [171, 219] width 20 height 6
click at [172, 222] on span "FA871120" at bounding box center [171, 219] width 20 height 6
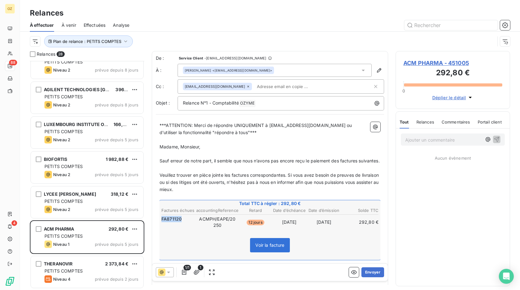
click at [172, 222] on span "FA871120" at bounding box center [171, 219] width 20 height 6
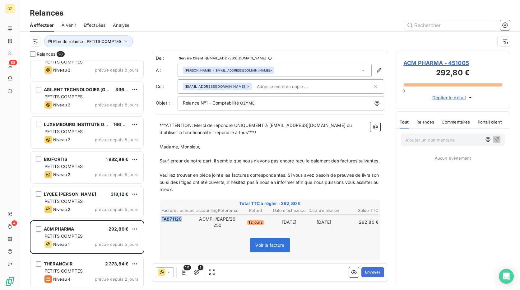
copy span "FA871120"
click at [368, 266] on div "1/1 1 Envoyer" at bounding box center [270, 271] width 236 height 17
click at [366, 269] on button "Envoyer" at bounding box center [372, 272] width 23 height 10
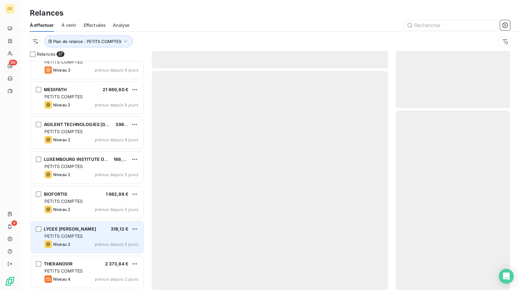
scroll to position [711, 0]
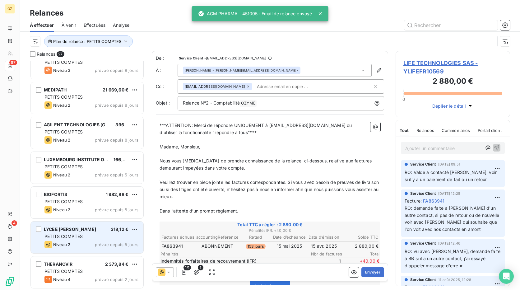
click at [88, 241] on div "Niveau 2 prévue depuis 5 jours" at bounding box center [91, 244] width 94 height 7
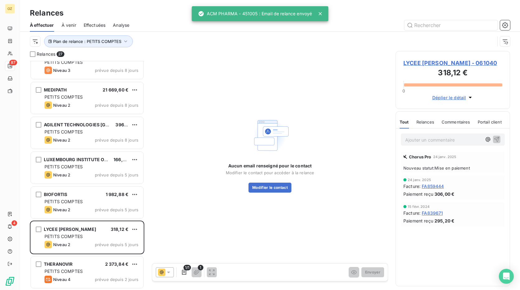
click at [423, 67] on span "LYCEE [PERSON_NAME] - 061040" at bounding box center [452, 63] width 99 height 8
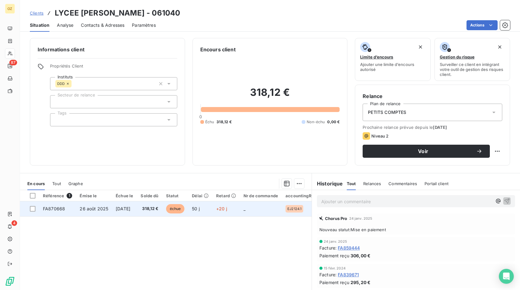
click at [74, 212] on td "FA870668" at bounding box center [57, 208] width 37 height 15
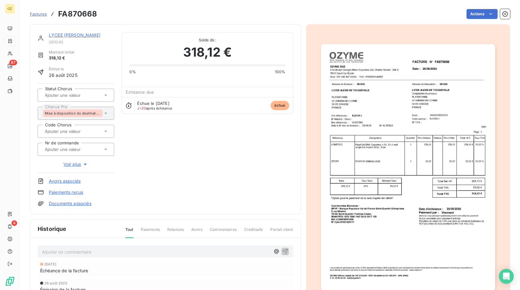
click at [403, 70] on img "button" at bounding box center [408, 167] width 174 height 246
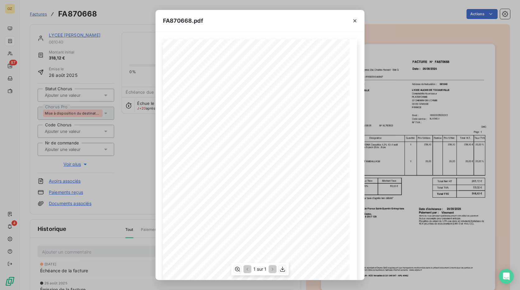
click at [293, 56] on span "FA870668" at bounding box center [296, 57] width 17 height 3
copy span "FA870668"
click at [357, 22] on icon "button" at bounding box center [355, 21] width 6 height 6
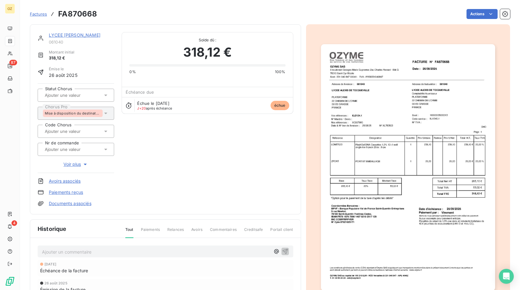
click at [75, 38] on div "LYCEE [PERSON_NAME]" at bounding box center [81, 35] width 65 height 6
click at [74, 35] on link "LYCEE [PERSON_NAME]" at bounding box center [75, 34] width 52 height 5
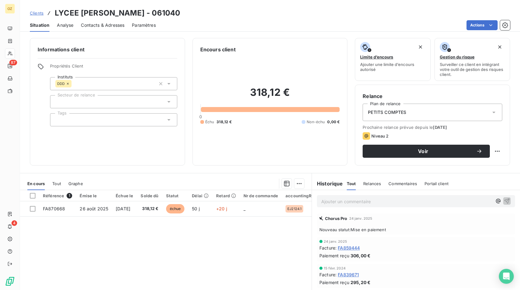
click at [88, 26] on span "Contacts & Adresses" at bounding box center [103, 25] width 44 height 6
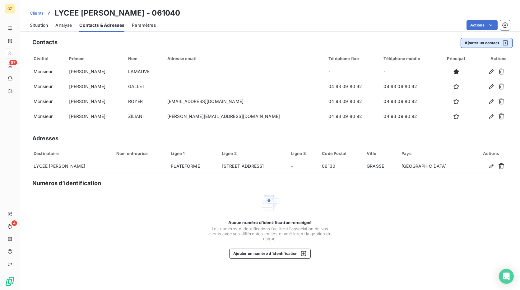
click at [484, 45] on button "Ajouter un contact" at bounding box center [486, 43] width 52 height 10
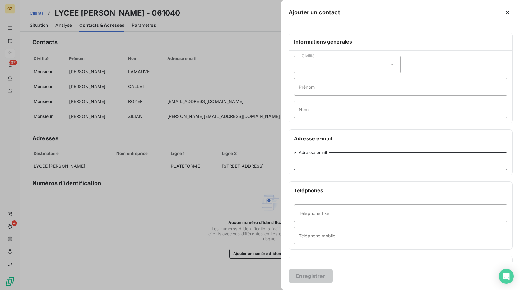
click at [324, 165] on input "Adresse email" at bounding box center [400, 160] width 213 height 17
paste input "[EMAIL_ADDRESS][DOMAIN_NAME]"
type input "[EMAIL_ADDRESS][DOMAIN_NAME]"
click at [311, 274] on button "Enregistrer" at bounding box center [310, 275] width 44 height 13
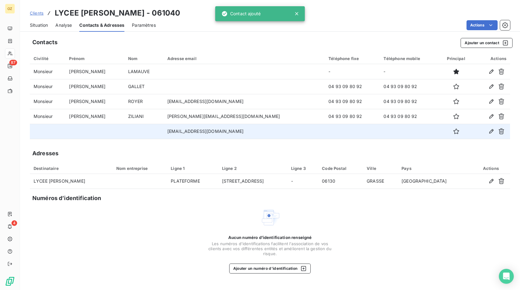
click at [260, 131] on td "[EMAIL_ADDRESS][DOMAIN_NAME]" at bounding box center [243, 131] width 161 height 15
click at [453, 130] on icon "button" at bounding box center [456, 131] width 6 height 6
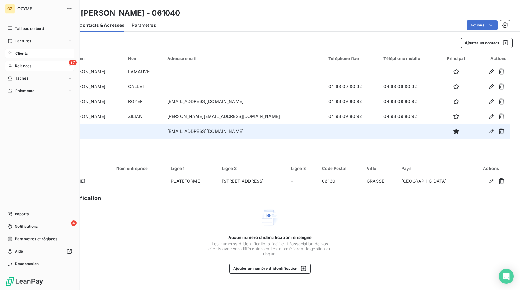
click at [7, 64] on div "87 Relances" at bounding box center [39, 66] width 69 height 10
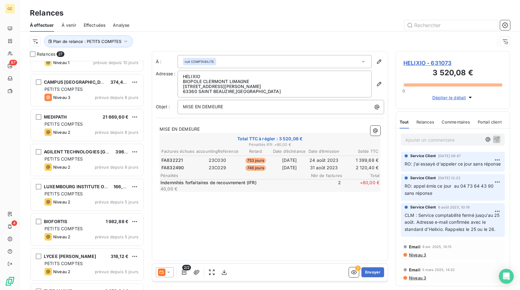
scroll to position [711, 0]
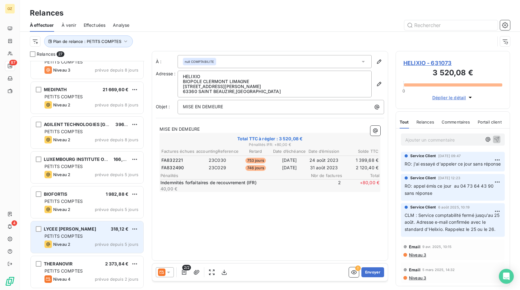
click at [96, 238] on div "PETITS COMPTES" at bounding box center [91, 236] width 94 height 6
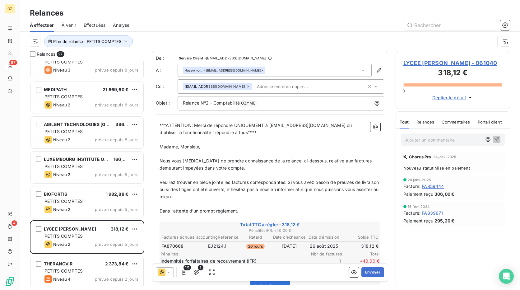
click at [172, 245] on span "FA870668" at bounding box center [172, 246] width 22 height 6
copy span "FA870668"
click at [365, 272] on button "Envoyer" at bounding box center [372, 272] width 23 height 10
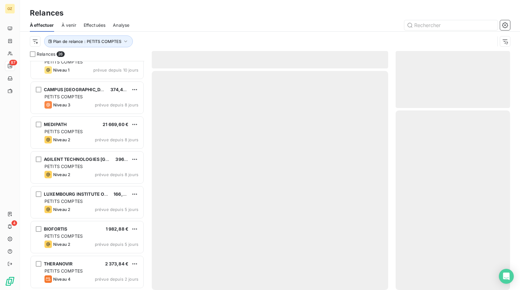
scroll to position [676, 0]
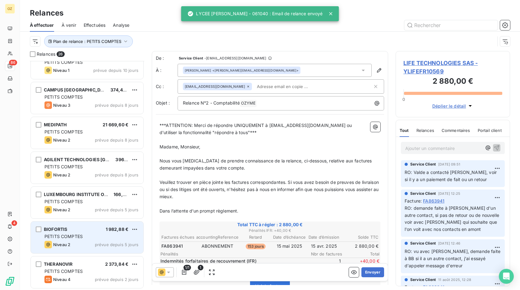
click at [96, 237] on div "PETITS COMPTES" at bounding box center [91, 236] width 94 height 6
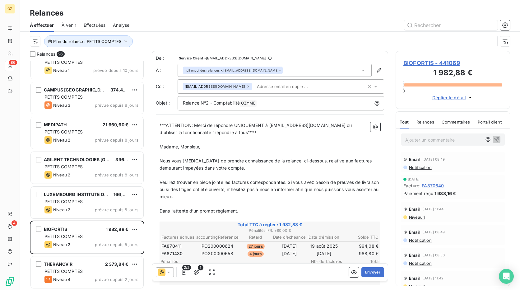
click at [177, 244] on span "FA870411" at bounding box center [171, 246] width 20 height 6
click at [178, 245] on span "FA870411" at bounding box center [171, 246] width 20 height 6
click at [177, 245] on span "FA870411" at bounding box center [171, 246] width 20 height 6
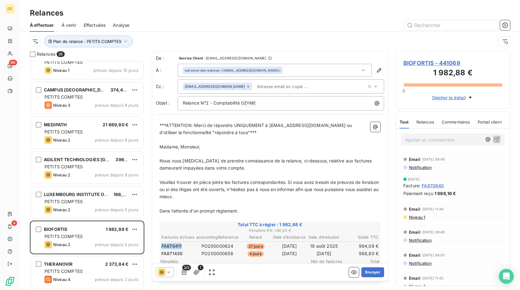
click at [177, 245] on span "FA870411" at bounding box center [171, 246] width 20 height 6
click at [426, 58] on div "BIOFORTIS - 441069 1 982,88 € 0 Déplier le détail" at bounding box center [452, 80] width 114 height 58
click at [426, 60] on span "BIOFORTIS - 441069" at bounding box center [452, 63] width 99 height 8
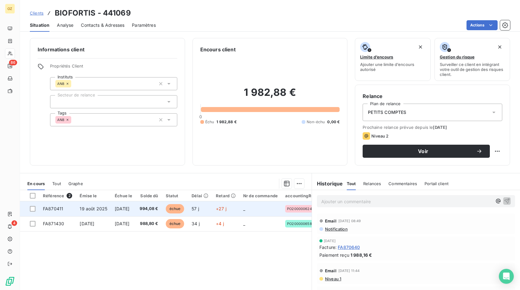
click at [54, 208] on span "FA870411" at bounding box center [53, 208] width 20 height 5
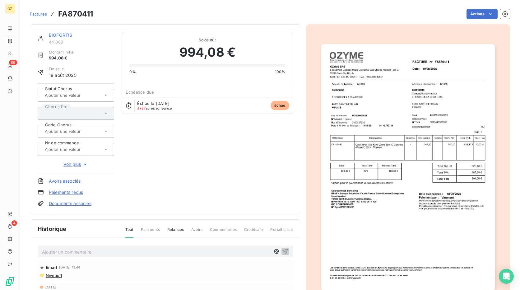
click at [71, 16] on h3 "FA870411" at bounding box center [75, 13] width 35 height 11
copy h3 "FA870411"
click at [61, 203] on link "Documents associés" at bounding box center [70, 203] width 43 height 6
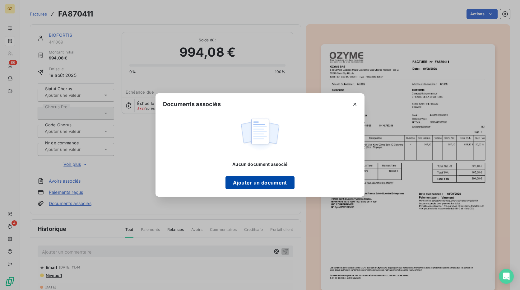
click at [239, 181] on button "Ajouter un document" at bounding box center [259, 182] width 69 height 13
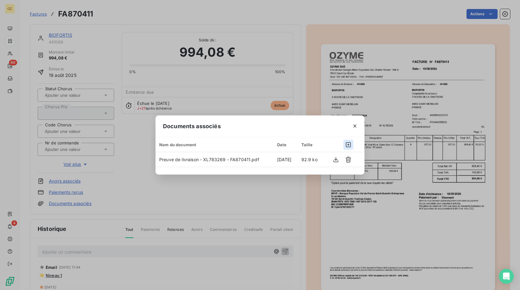
click at [348, 140] on button "button" at bounding box center [348, 145] width 10 height 10
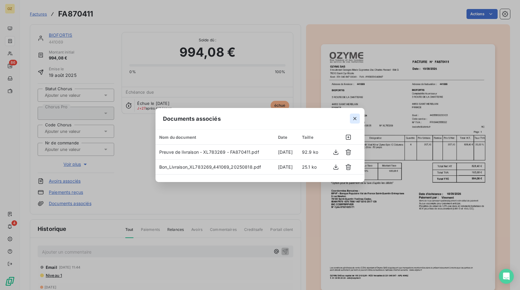
click at [351, 119] on button "button" at bounding box center [355, 118] width 10 height 10
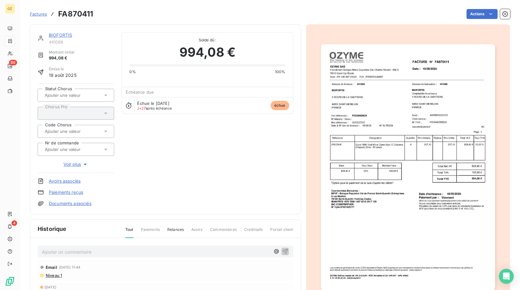
click at [73, 202] on link "Documents associés" at bounding box center [70, 203] width 43 height 6
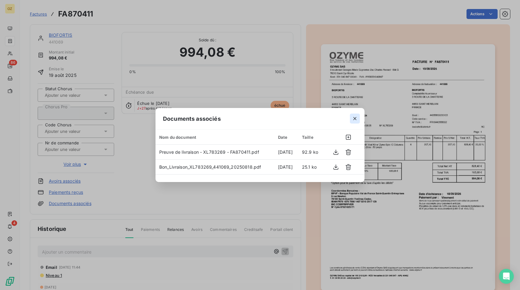
click at [354, 119] on icon "button" at bounding box center [354, 118] width 3 height 3
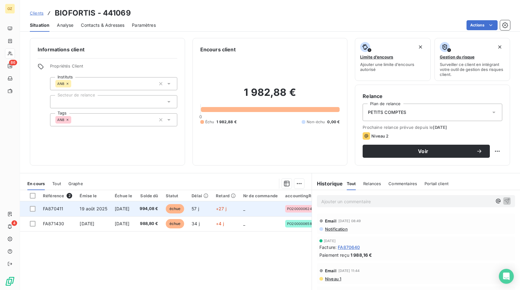
click at [76, 209] on td "19 août 2025" at bounding box center [93, 208] width 35 height 15
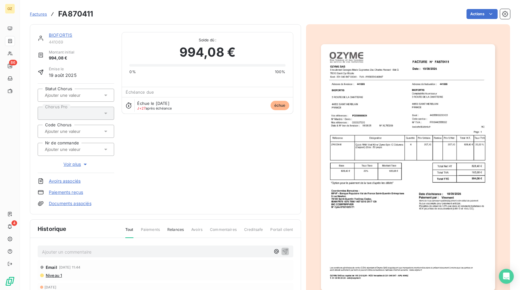
click at [81, 202] on link "Documents associés" at bounding box center [70, 203] width 43 height 6
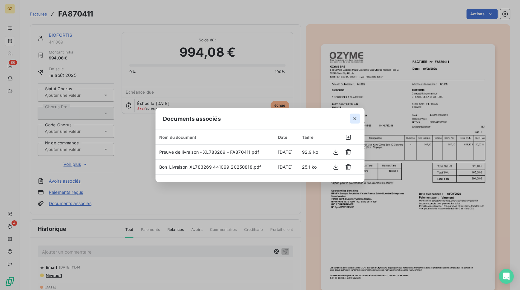
click at [354, 117] on icon "button" at bounding box center [355, 118] width 6 height 6
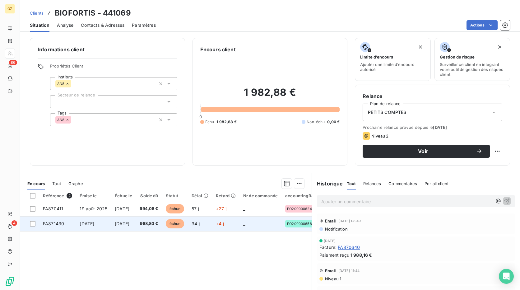
click at [78, 221] on td "[DATE]" at bounding box center [93, 223] width 35 height 15
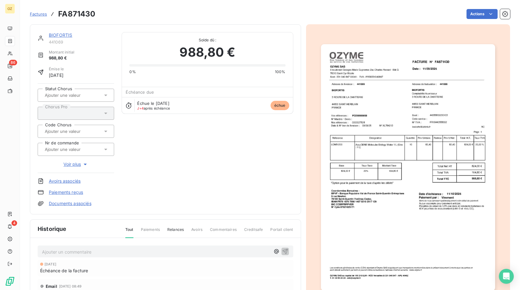
click at [431, 85] on img "button" at bounding box center [408, 167] width 174 height 246
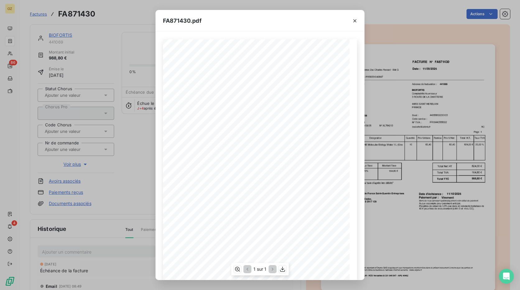
click at [291, 59] on span "FA871430" at bounding box center [296, 57] width 16 height 3
copy span "FA871430"
click at [355, 22] on icon "button" at bounding box center [355, 21] width 6 height 6
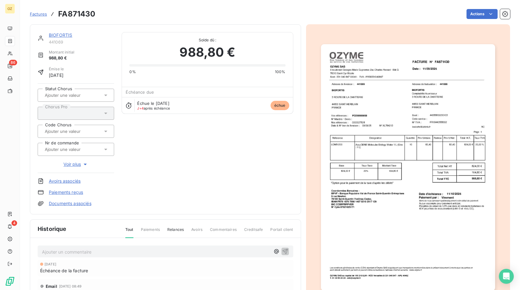
click at [71, 209] on div "BIOFORTIS 441069 Montant initial 988,80 € Émise le [DATE] Statut Chorus Chorus …" at bounding box center [165, 119] width 271 height 190
click at [71, 206] on div "BIOFORTIS 441069 Montant initial 988,80 € Émise le [DATE] Statut Chorus Chorus …" at bounding box center [165, 119] width 271 height 190
click at [71, 205] on link "Documents associés" at bounding box center [70, 203] width 43 height 6
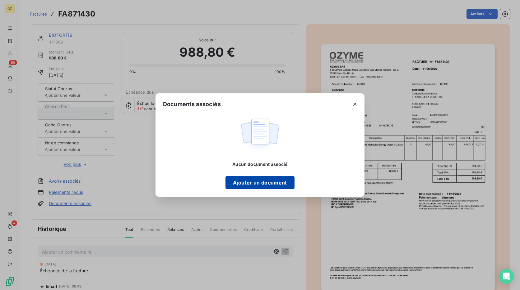
click at [267, 178] on button "Ajouter un document" at bounding box center [259, 182] width 69 height 13
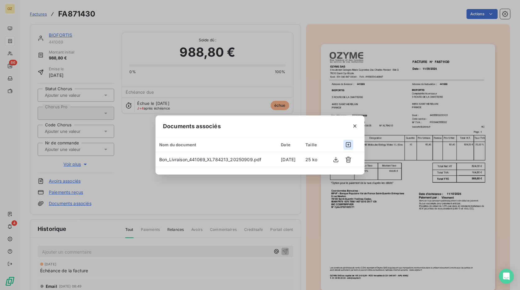
click at [345, 143] on button "button" at bounding box center [348, 145] width 10 height 10
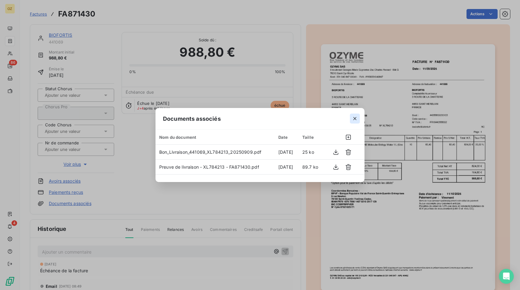
click at [355, 119] on icon "button" at bounding box center [354, 118] width 3 height 3
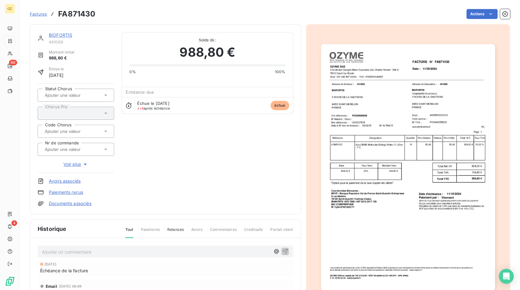
click at [42, 13] on span "Factures" at bounding box center [38, 14] width 17 height 5
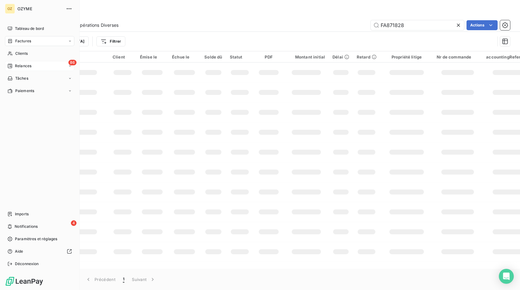
click at [24, 62] on div "86 Relances" at bounding box center [39, 66] width 69 height 10
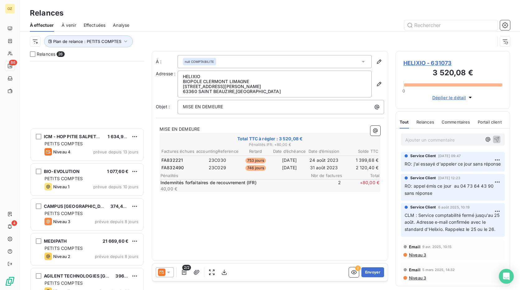
scroll to position [677, 0]
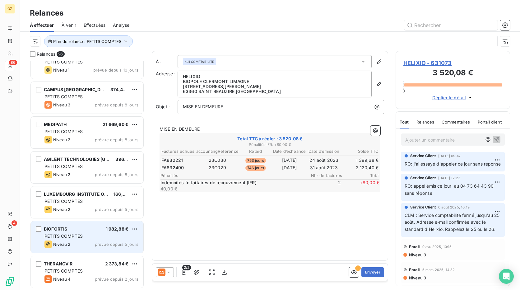
click at [104, 238] on div "PETITS COMPTES" at bounding box center [91, 236] width 94 height 6
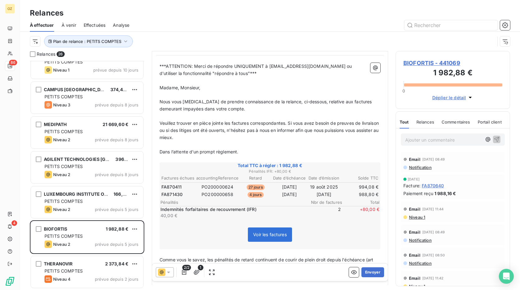
scroll to position [94, 0]
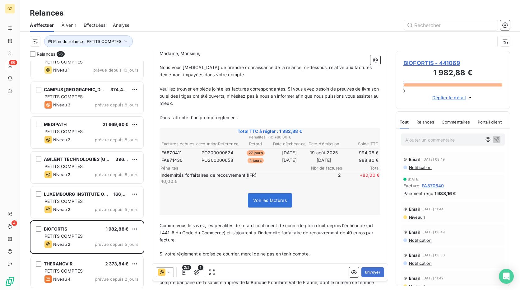
click at [420, 168] on span "Notification" at bounding box center [419, 167] width 23 height 5
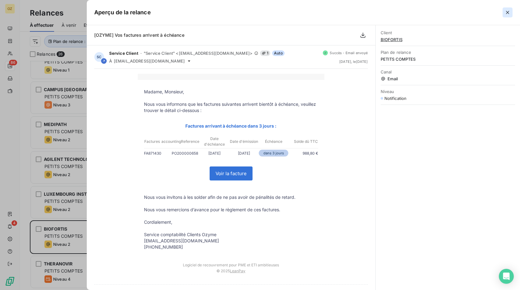
click at [506, 13] on icon "button" at bounding box center [507, 12] width 6 height 6
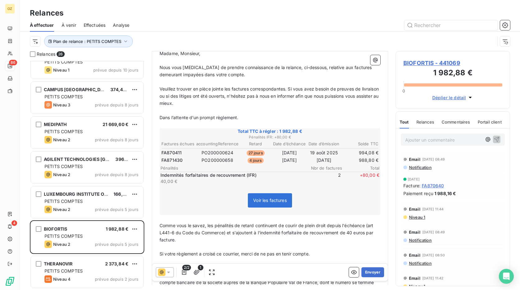
click at [174, 152] on span "FA870411" at bounding box center [171, 153] width 20 height 6
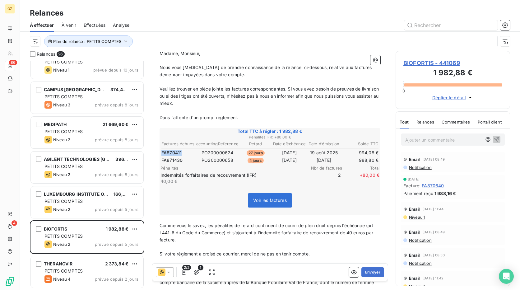
click at [174, 152] on span "FA870411" at bounding box center [171, 153] width 20 height 6
drag, startPoint x: 174, startPoint y: 152, endPoint x: 171, endPoint y: 160, distance: 8.7
click at [174, 153] on span "FA870411" at bounding box center [171, 153] width 20 height 6
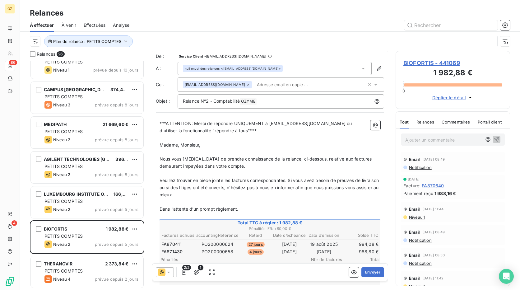
scroll to position [0, 0]
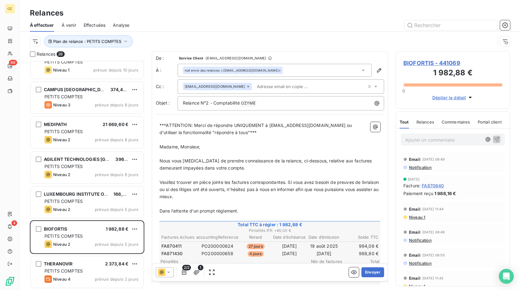
click at [284, 84] on div "[EMAIL_ADDRESS][DOMAIN_NAME]" at bounding box center [274, 86] width 183 height 9
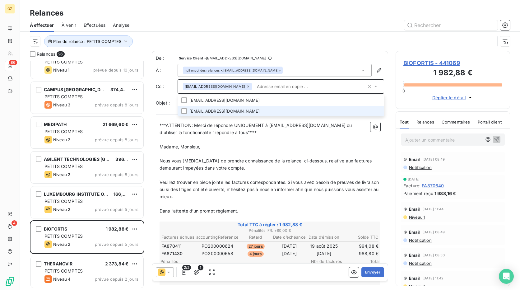
click at [240, 110] on li "[EMAIL_ADDRESS][DOMAIN_NAME]" at bounding box center [280, 111] width 206 height 11
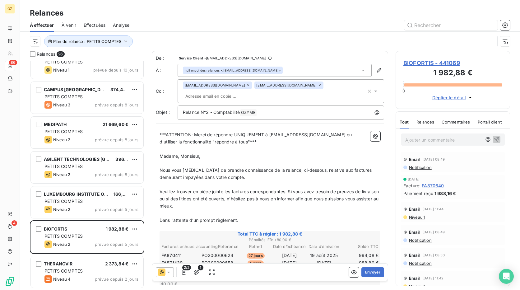
click at [297, 160] on p "﻿" at bounding box center [269, 163] width 221 height 7
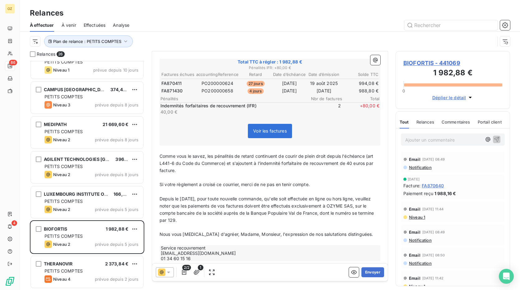
scroll to position [173, 0]
click at [368, 271] on button "Envoyer" at bounding box center [372, 272] width 23 height 10
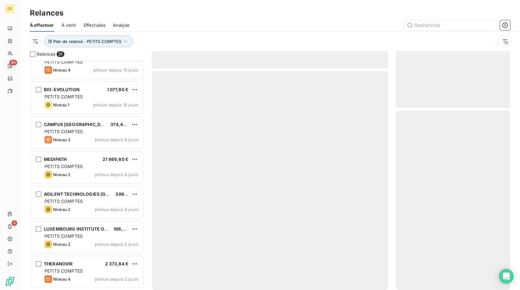
scroll to position [642, 0]
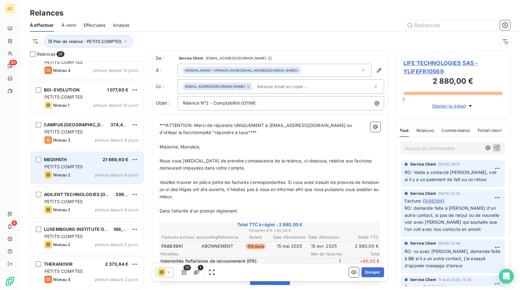
click at [93, 173] on div "Niveau 2 prévue depuis 8 jours" at bounding box center [91, 174] width 94 height 7
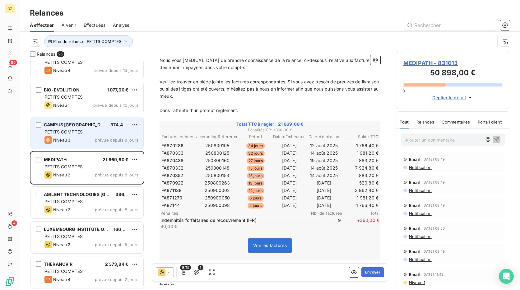
click at [72, 136] on div "Niveau 3 prévue depuis 8 jours" at bounding box center [91, 139] width 94 height 7
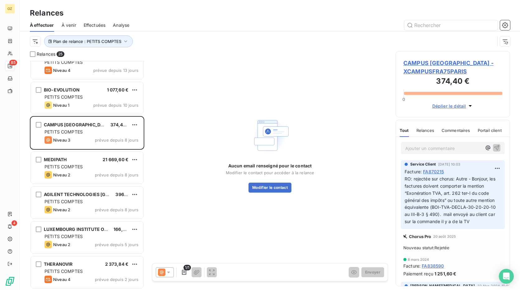
click at [425, 71] on span "CAMPUS [GEOGRAPHIC_DATA] - XCAMPUSFRA75PARIS" at bounding box center [452, 67] width 99 height 17
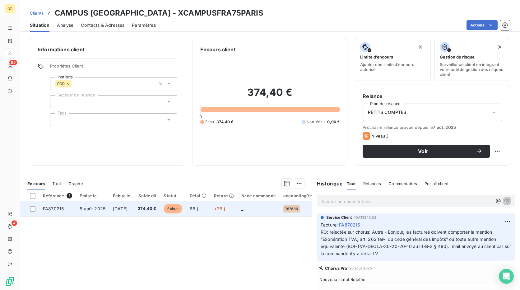
click at [109, 212] on td "[DATE]" at bounding box center [121, 208] width 25 height 15
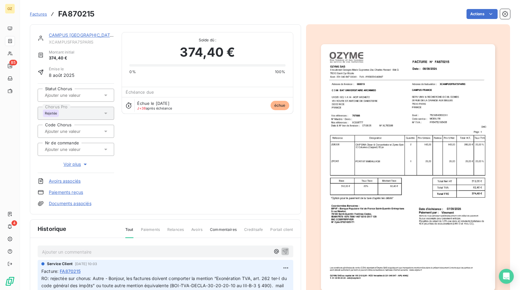
click at [436, 64] on img "button" at bounding box center [408, 167] width 174 height 246
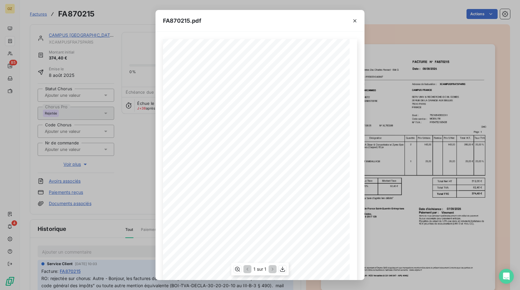
click at [293, 58] on span "FA870215" at bounding box center [296, 57] width 16 height 3
click at [352, 23] on icon "button" at bounding box center [355, 21] width 6 height 6
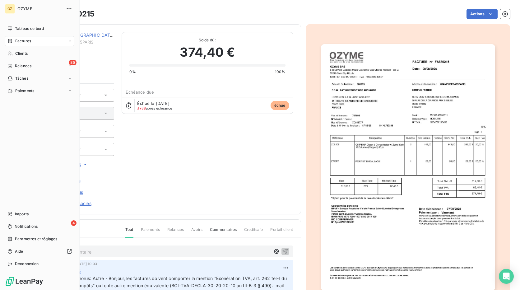
click at [27, 40] on span "Factures" at bounding box center [23, 41] width 16 height 6
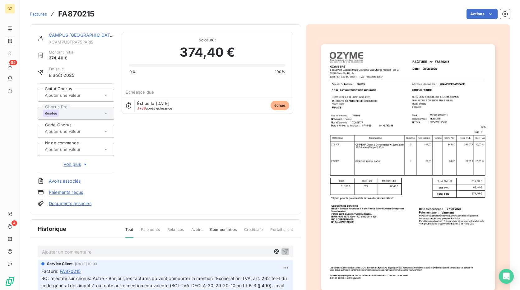
click at [40, 13] on span "Factures" at bounding box center [38, 14] width 17 height 5
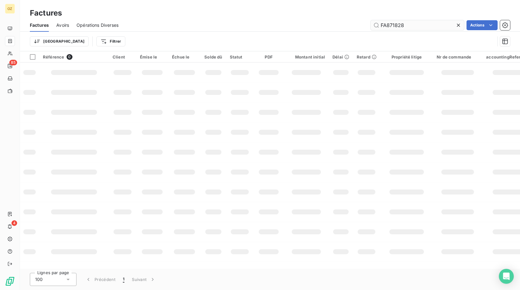
click at [393, 24] on input "FA871828" at bounding box center [417, 25] width 93 height 10
type input "FA870998"
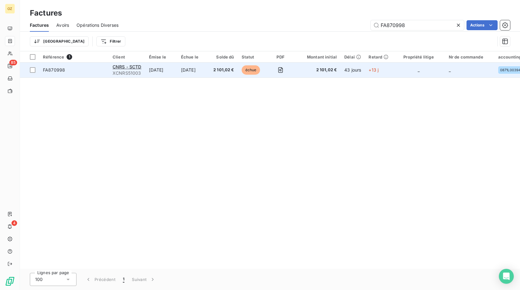
click at [206, 74] on td "[DATE]" at bounding box center [193, 69] width 32 height 15
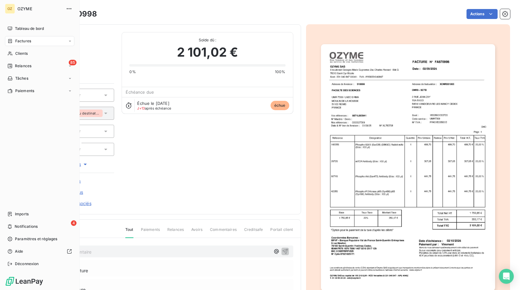
click at [23, 40] on span "Factures" at bounding box center [23, 41] width 16 height 6
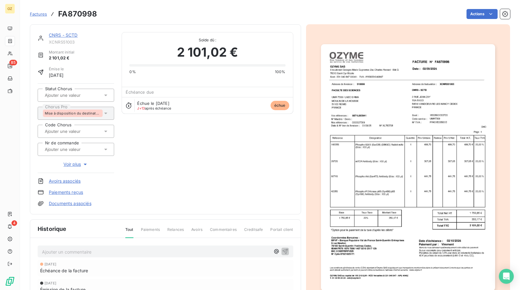
click at [34, 14] on span "Factures" at bounding box center [38, 14] width 17 height 5
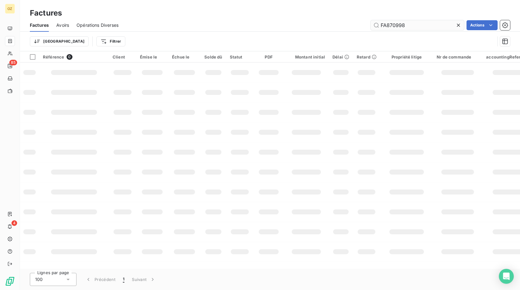
click at [387, 25] on input "FA870998" at bounding box center [417, 25] width 93 height 10
type input "FA868718"
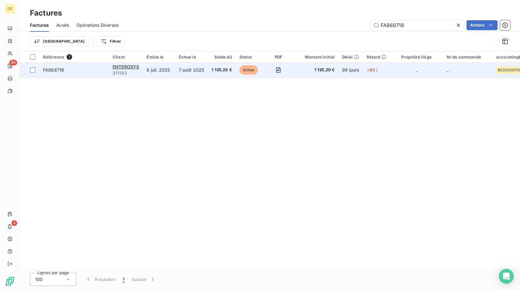
click at [83, 74] on td "FA868718" at bounding box center [74, 69] width 70 height 15
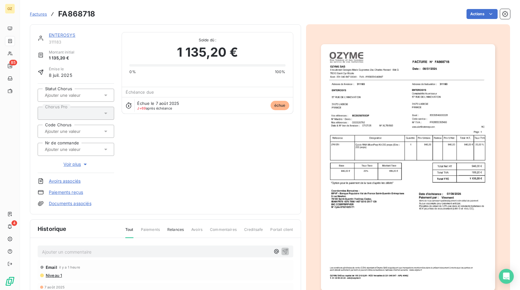
click at [66, 191] on link "Paiements reçus" at bounding box center [66, 192] width 34 height 6
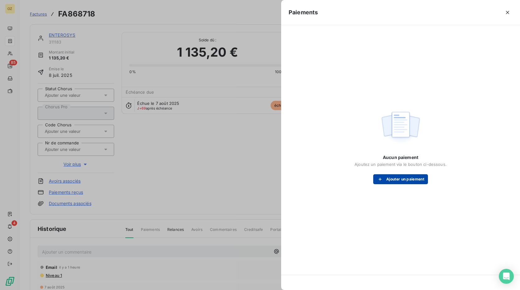
click at [395, 182] on button "Ajouter un paiement" at bounding box center [400, 179] width 55 height 10
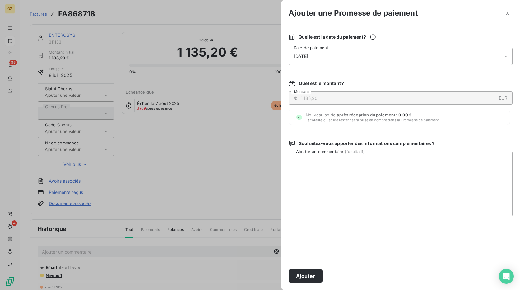
click at [340, 58] on div "[DATE]" at bounding box center [400, 56] width 224 height 17
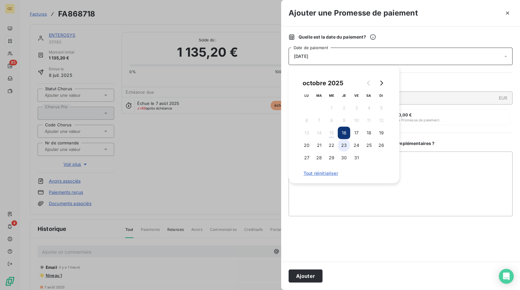
click at [346, 145] on button "23" at bounding box center [344, 145] width 12 height 12
click at [309, 275] on button "Ajouter" at bounding box center [305, 275] width 34 height 13
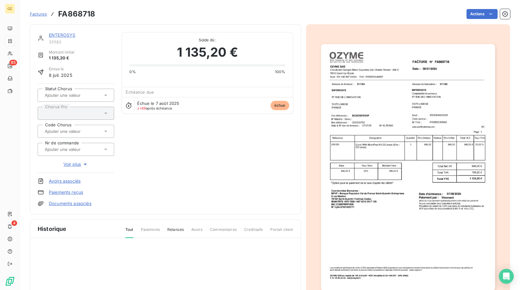
click at [70, 192] on link "Paiements reçus" at bounding box center [66, 192] width 34 height 6
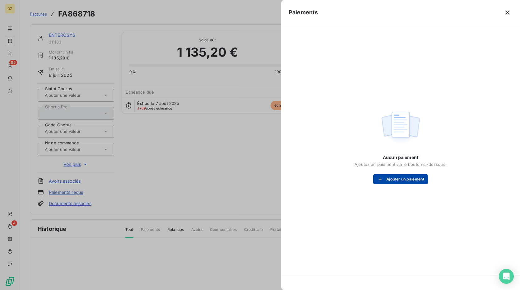
click at [405, 177] on button "Ajouter un paiement" at bounding box center [400, 179] width 55 height 10
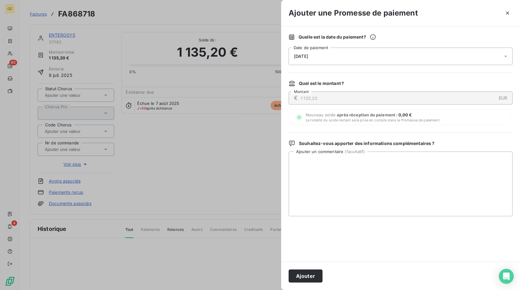
click at [353, 58] on div "[DATE]" at bounding box center [400, 56] width 224 height 17
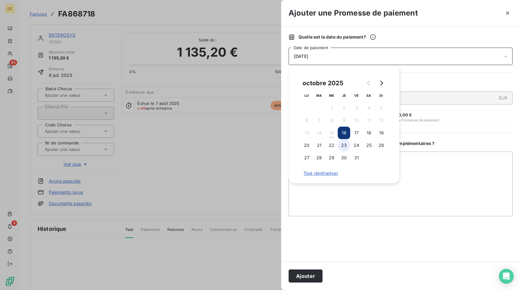
click at [343, 145] on button "23" at bounding box center [344, 145] width 12 height 12
click at [311, 277] on button "Ajouter" at bounding box center [305, 275] width 34 height 13
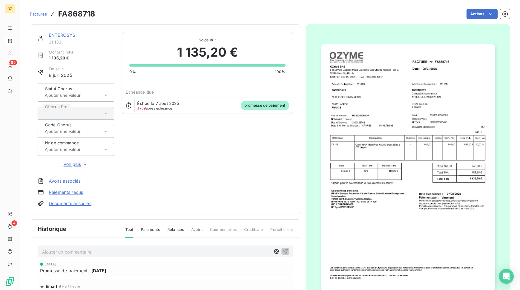
click at [37, 15] on span "Factures" at bounding box center [38, 14] width 17 height 5
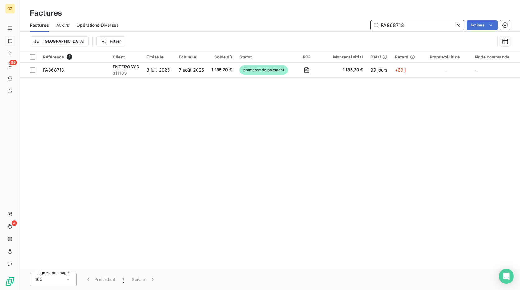
click at [391, 25] on input "FA868718" at bounding box center [417, 25] width 93 height 10
paste input "71047"
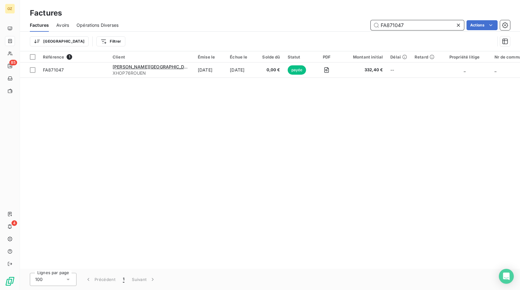
click at [393, 21] on input "FA871047" at bounding box center [417, 25] width 93 height 10
paste input "2846"
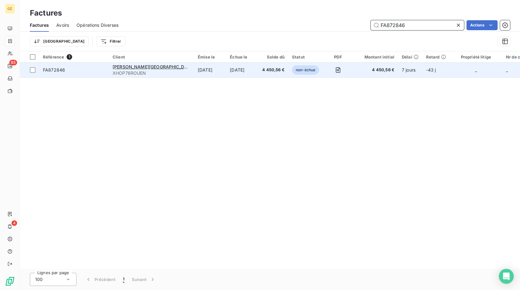
type input "FA872846"
click at [357, 71] on span "4 450,56 €" at bounding box center [375, 70] width 37 height 6
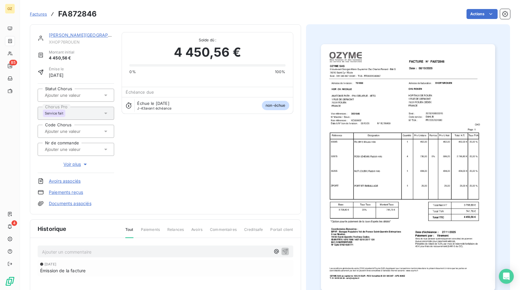
click at [69, 189] on link "Paiements reçus" at bounding box center [66, 192] width 34 height 6
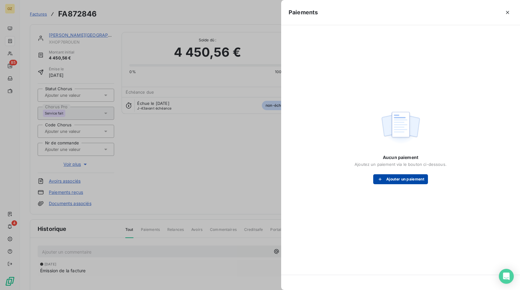
click at [393, 178] on button "Ajouter un paiement" at bounding box center [400, 179] width 55 height 10
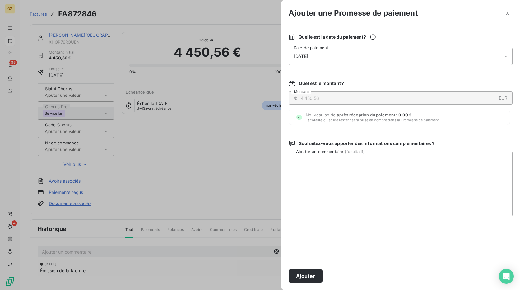
click at [392, 55] on div "[DATE]" at bounding box center [400, 56] width 224 height 17
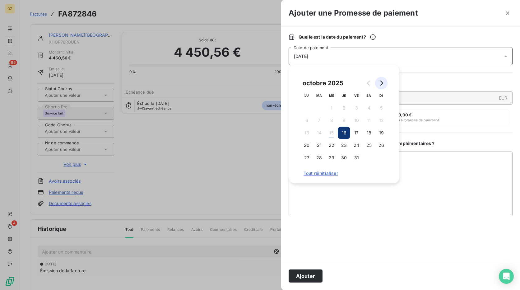
click at [382, 86] on button "Go to next month" at bounding box center [381, 83] width 12 height 12
click at [383, 83] on icon "Go to next month" at bounding box center [381, 83] width 3 height 5
click at [331, 108] on button "3" at bounding box center [331, 108] width 12 height 12
click at [309, 281] on button "Ajouter" at bounding box center [305, 275] width 34 height 13
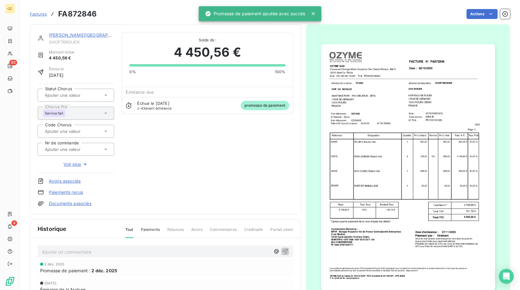
click at [315, 14] on icon at bounding box center [313, 14] width 6 height 6
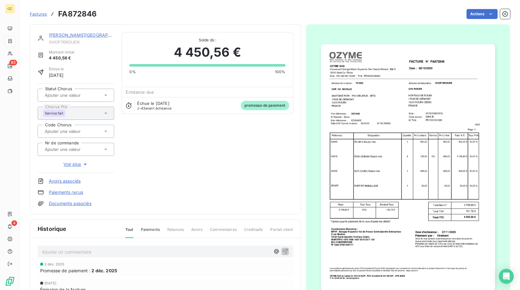
click at [43, 16] on span "Factures" at bounding box center [38, 14] width 17 height 5
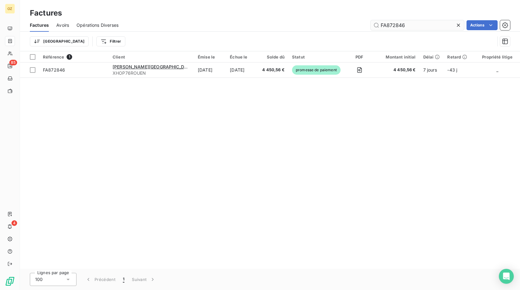
click at [395, 25] on input "FA872846" at bounding box center [417, 25] width 93 height 10
click at [393, 27] on input "FA872846" at bounding box center [417, 25] width 93 height 10
paste input "1917"
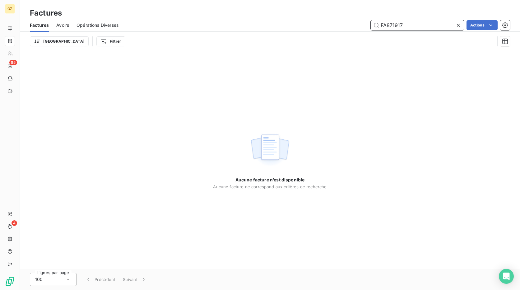
type input "FA871917"
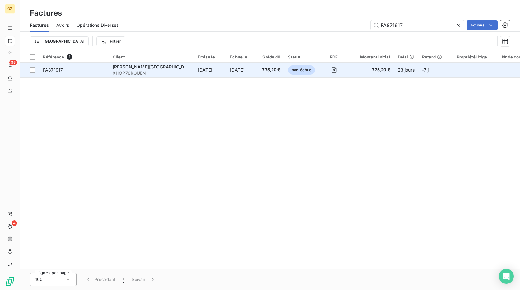
click at [226, 76] on td "22 oct. 2025" at bounding box center [242, 69] width 32 height 15
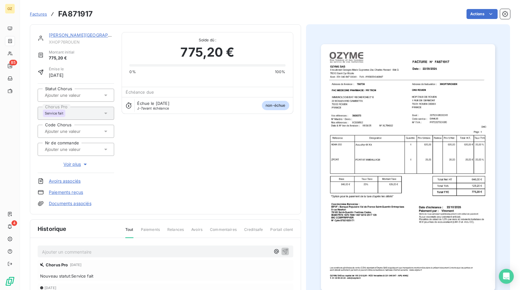
click at [71, 192] on link "Paiements reçus" at bounding box center [66, 192] width 34 height 6
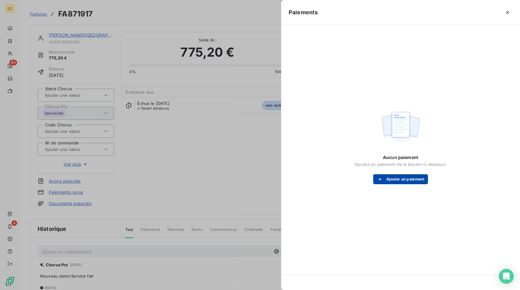
click at [400, 180] on button "Ajouter un paiement" at bounding box center [400, 179] width 55 height 10
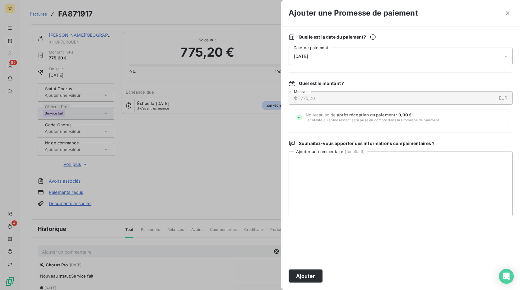
click at [350, 59] on div "[DATE]" at bounding box center [400, 56] width 224 height 17
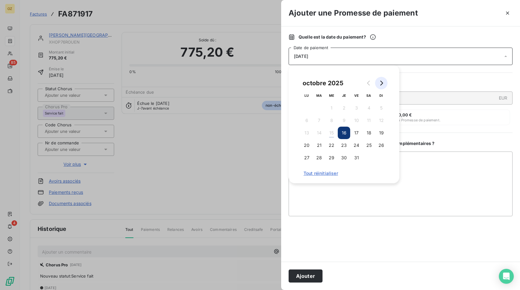
click at [385, 80] on button "Go to next month" at bounding box center [381, 83] width 12 height 12
click at [320, 145] on button "18" at bounding box center [319, 145] width 12 height 12
click at [304, 277] on button "Ajouter" at bounding box center [305, 275] width 34 height 13
